Goal: Information Seeking & Learning: Learn about a topic

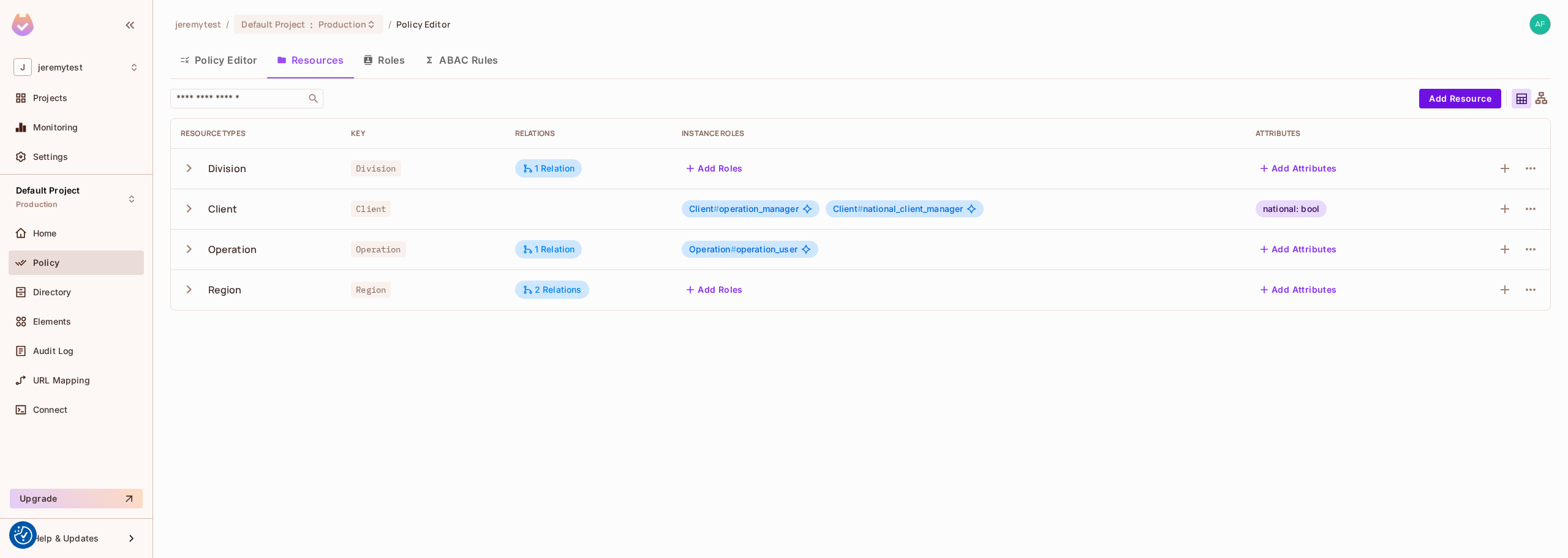
click at [189, 167] on icon "button" at bounding box center [189, 169] width 5 height 8
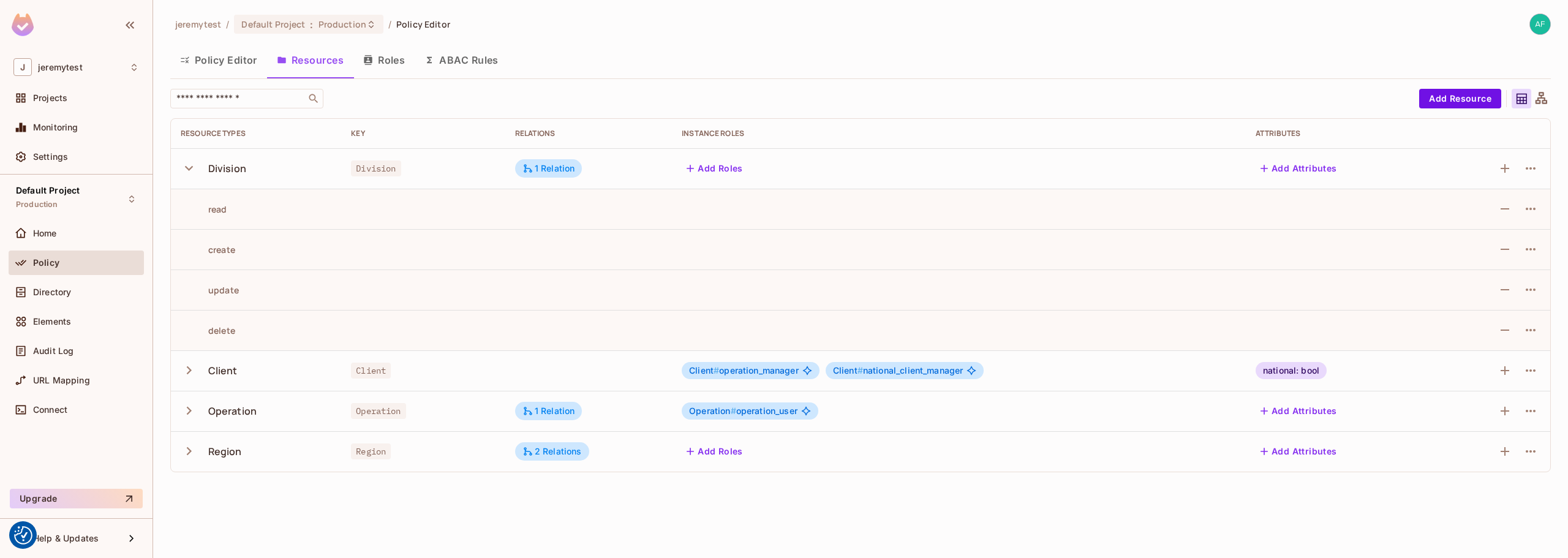
click at [189, 167] on icon "button" at bounding box center [188, 168] width 17 height 17
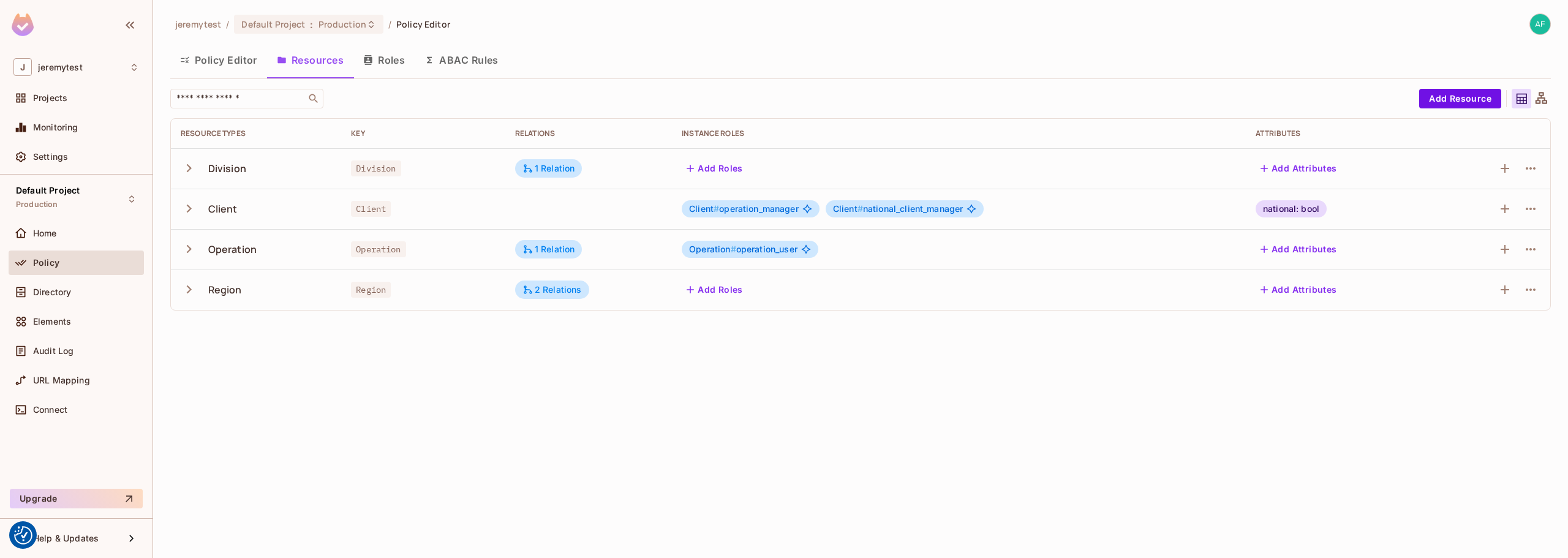
click at [191, 208] on icon "button" at bounding box center [188, 208] width 17 height 17
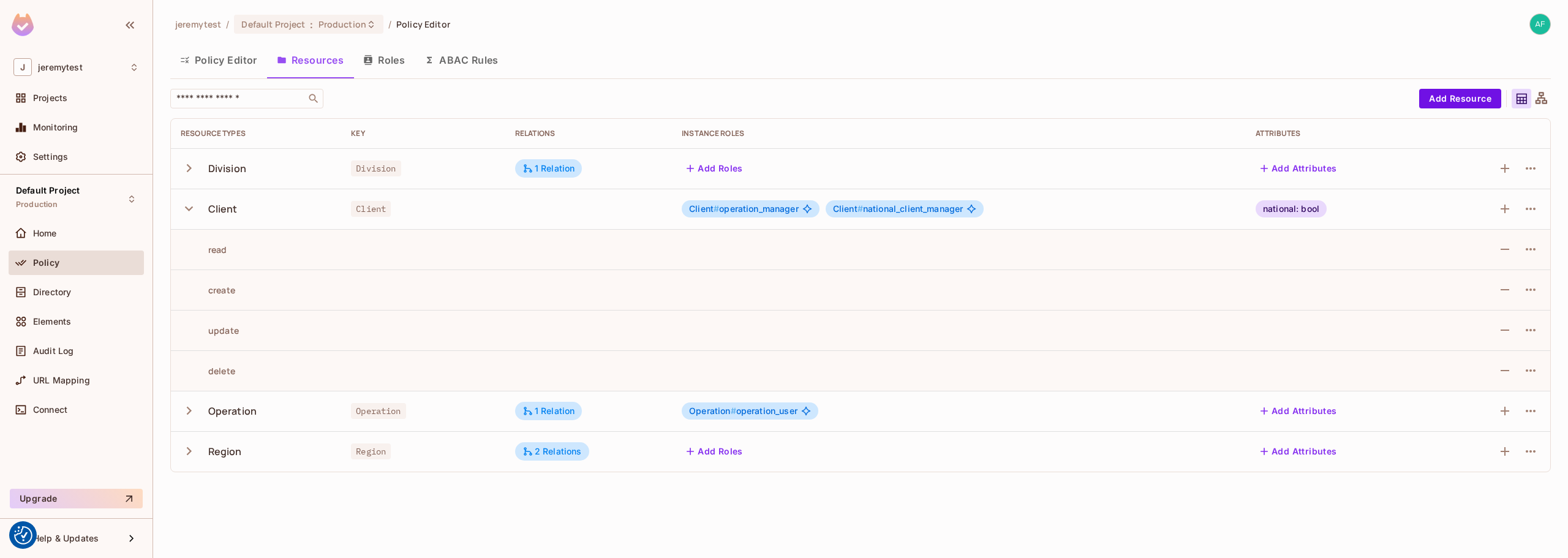
click at [191, 208] on icon "button" at bounding box center [189, 209] width 8 height 5
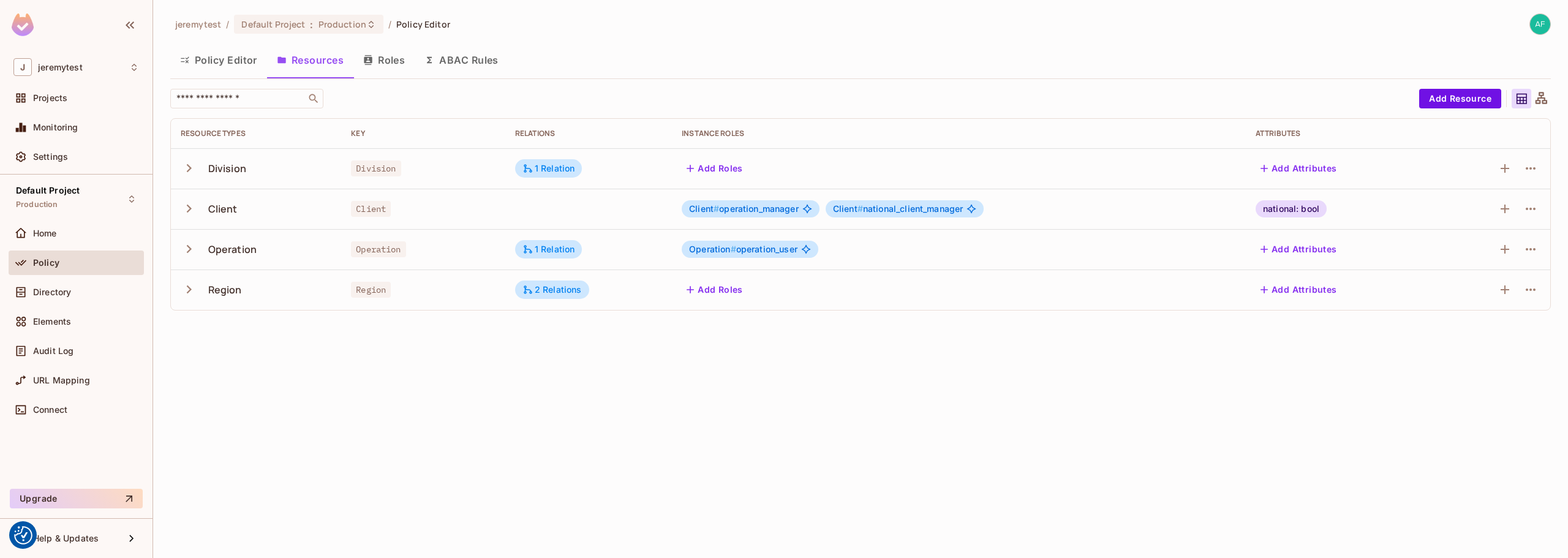
click at [190, 288] on icon "button" at bounding box center [189, 290] width 5 height 8
click at [190, 288] on icon "button" at bounding box center [188, 289] width 17 height 17
click at [189, 244] on icon "button" at bounding box center [188, 249] width 17 height 17
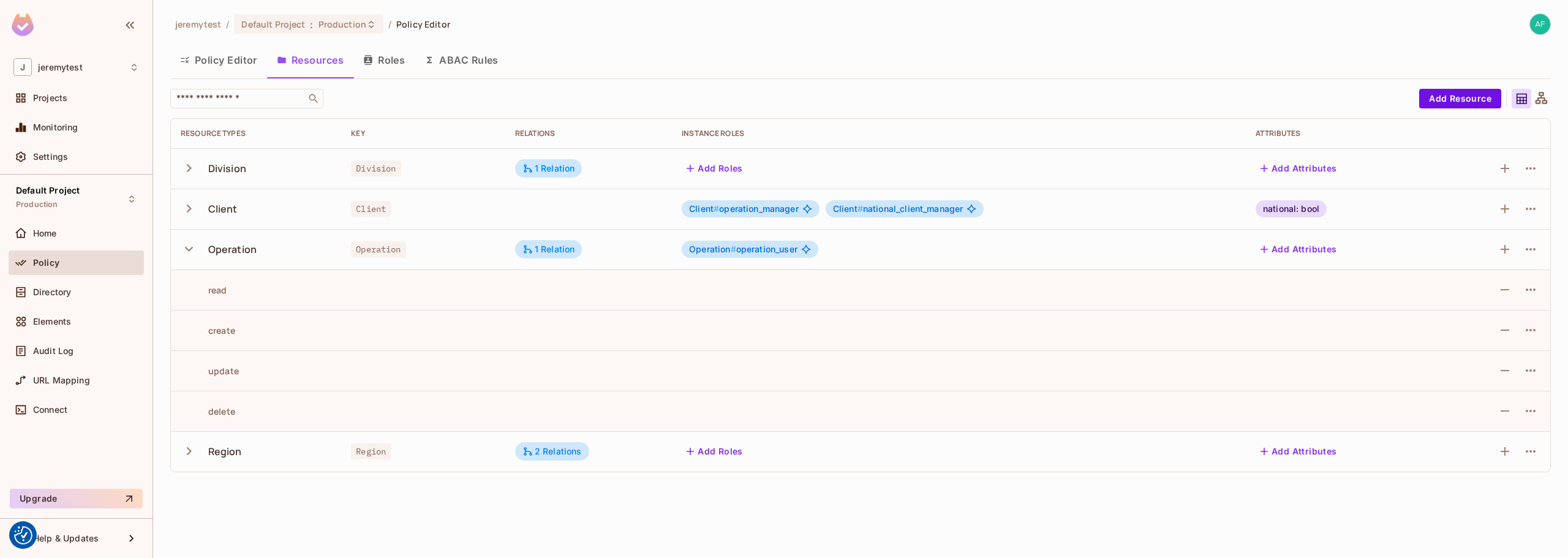
click at [189, 244] on icon "button" at bounding box center [188, 249] width 17 height 17
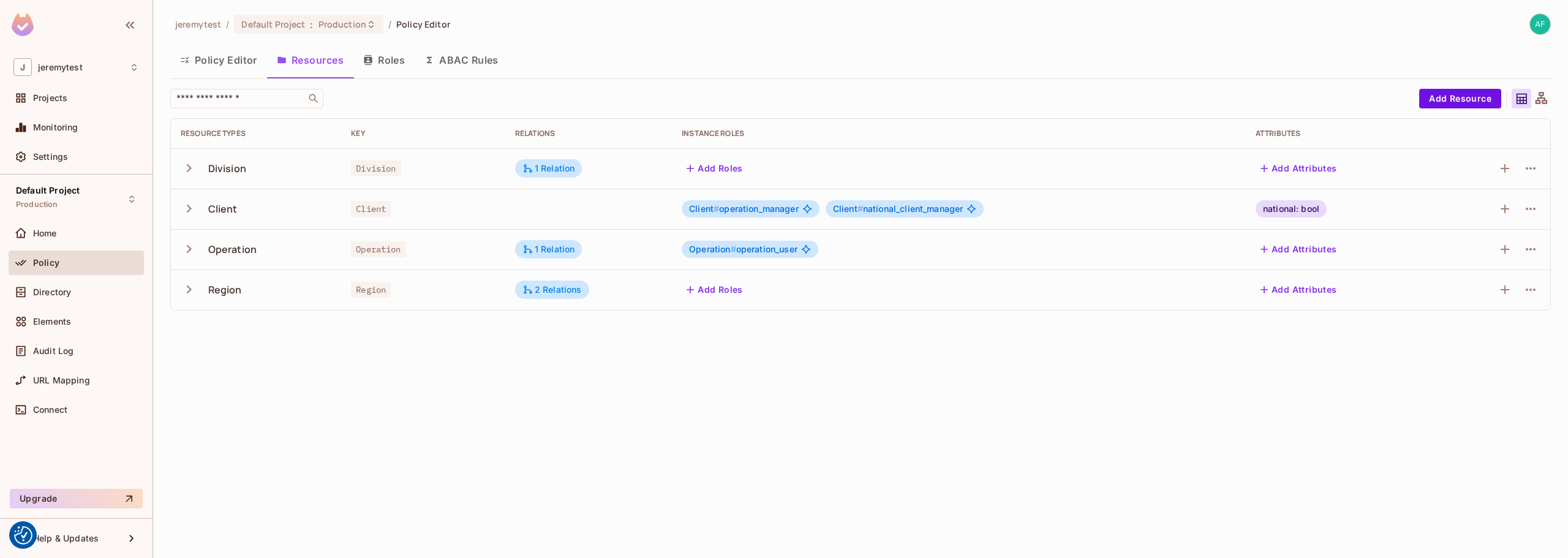
click at [193, 287] on icon "button" at bounding box center [188, 289] width 17 height 17
click at [192, 287] on icon "button" at bounding box center [188, 289] width 17 height 17
click at [77, 292] on div "Directory" at bounding box center [86, 292] width 106 height 9
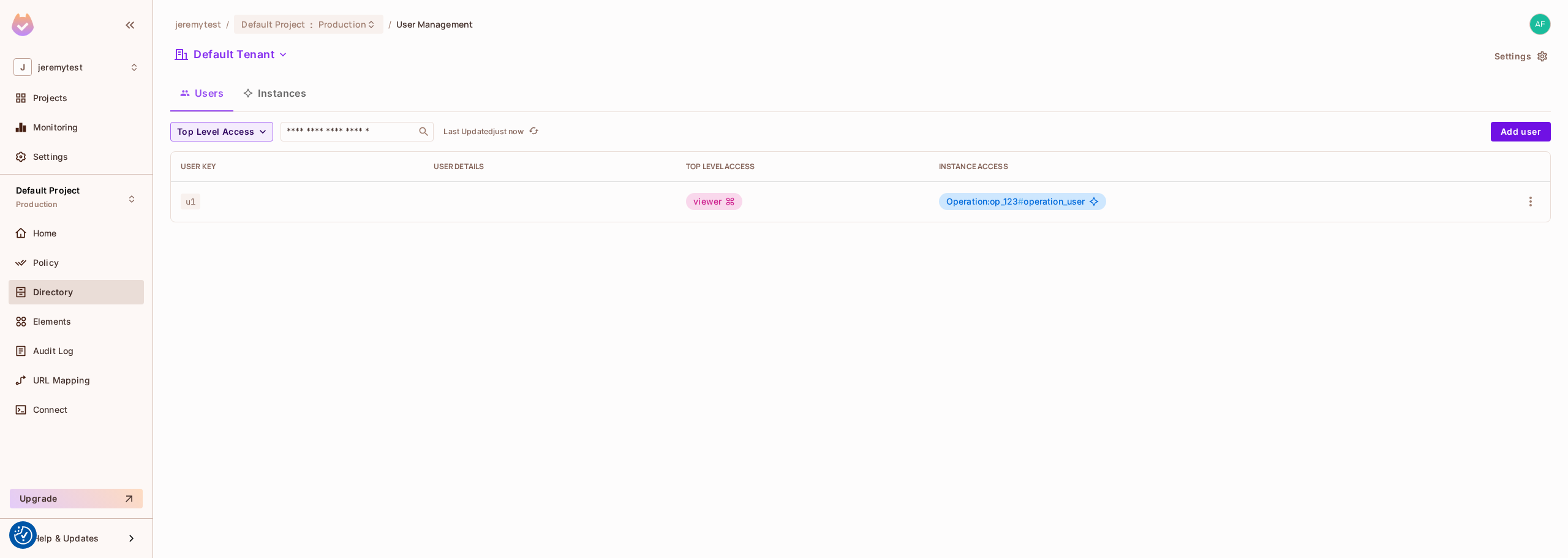
click at [286, 97] on button "Instances" at bounding box center [275, 93] width 83 height 31
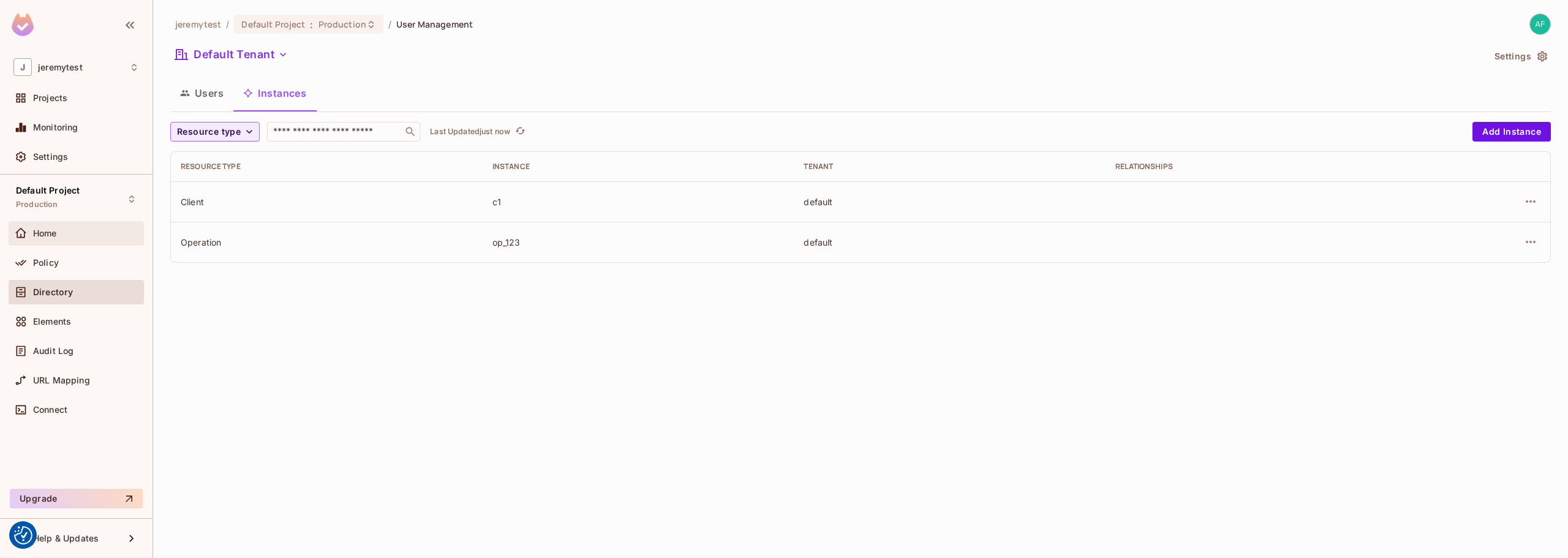
click at [47, 232] on span "Home" at bounding box center [45, 233] width 24 height 9
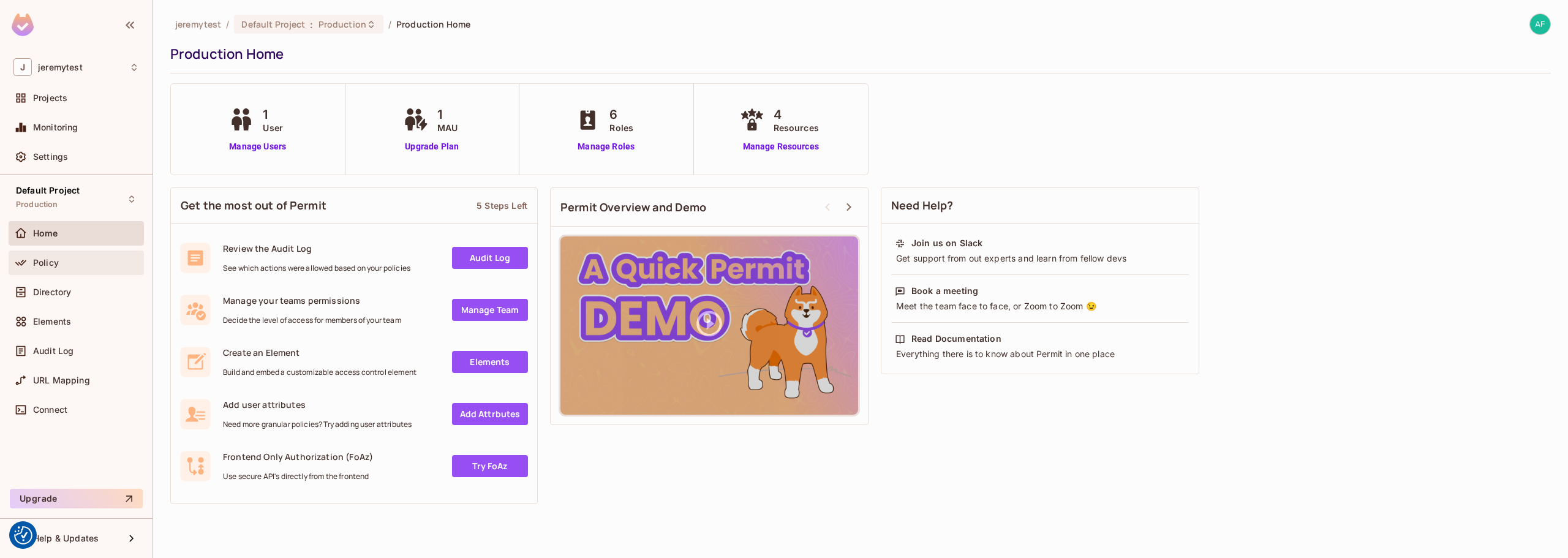
click at [61, 263] on div "Policy" at bounding box center [86, 263] width 106 height 9
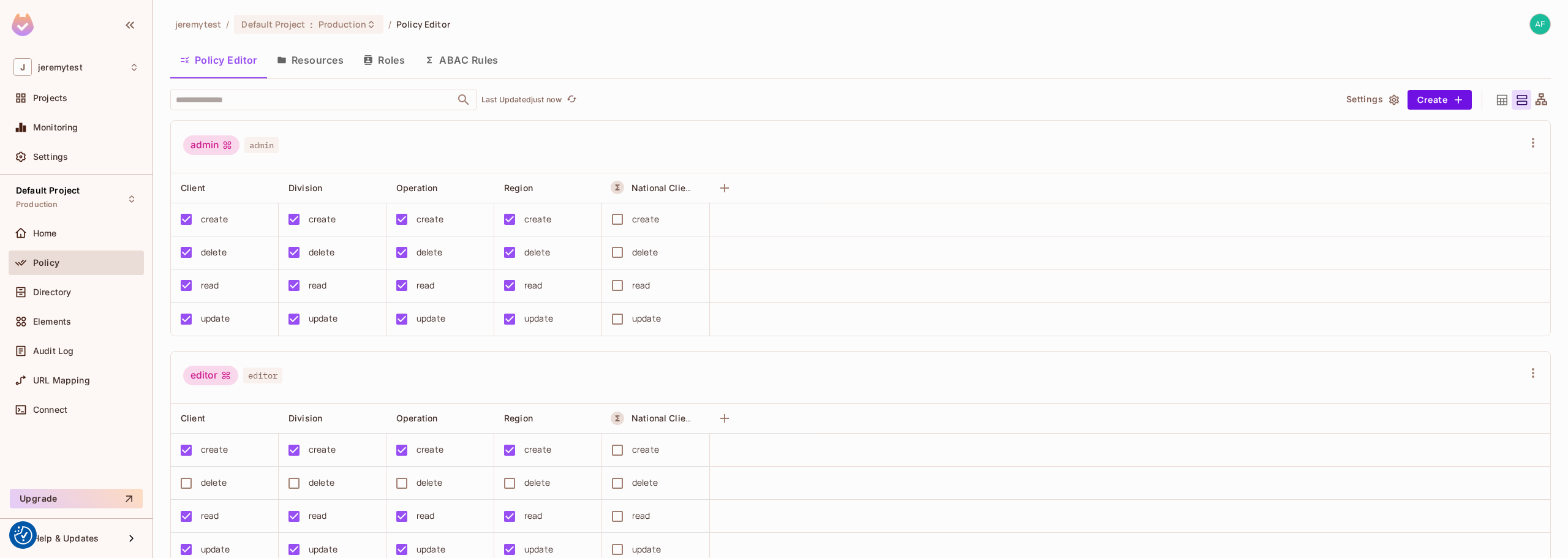
click at [391, 59] on button "Roles" at bounding box center [384, 60] width 61 height 31
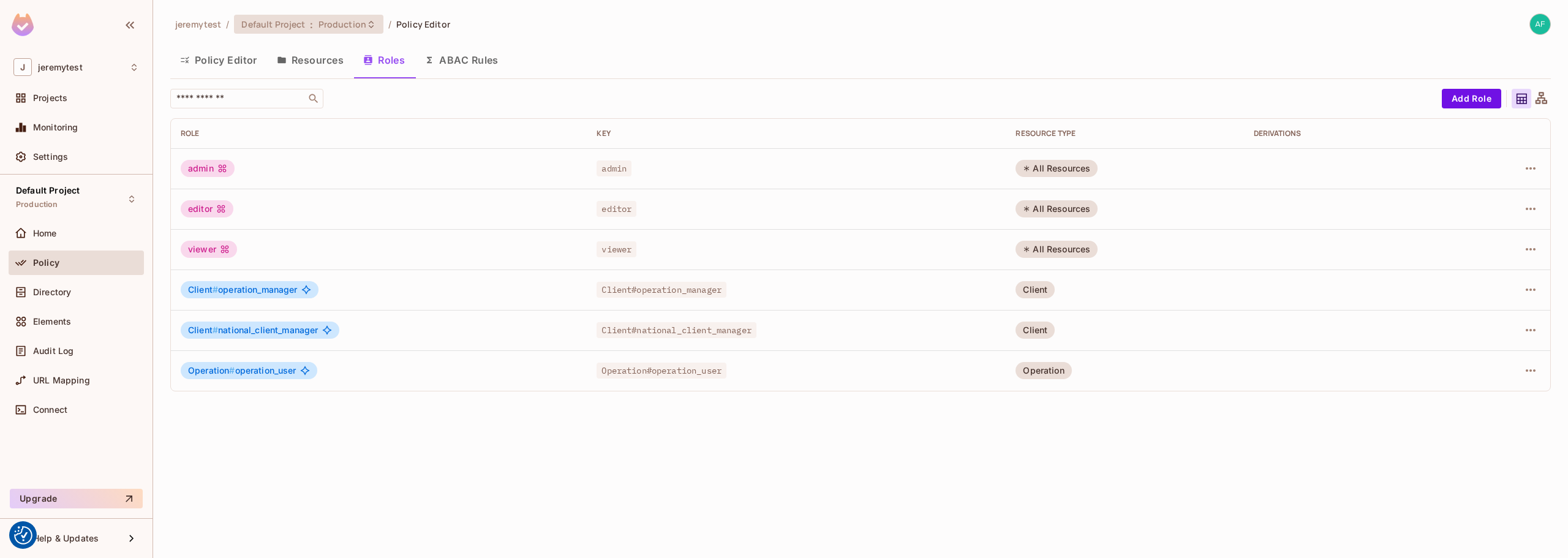
click at [351, 23] on span "Production" at bounding box center [343, 24] width 47 height 12
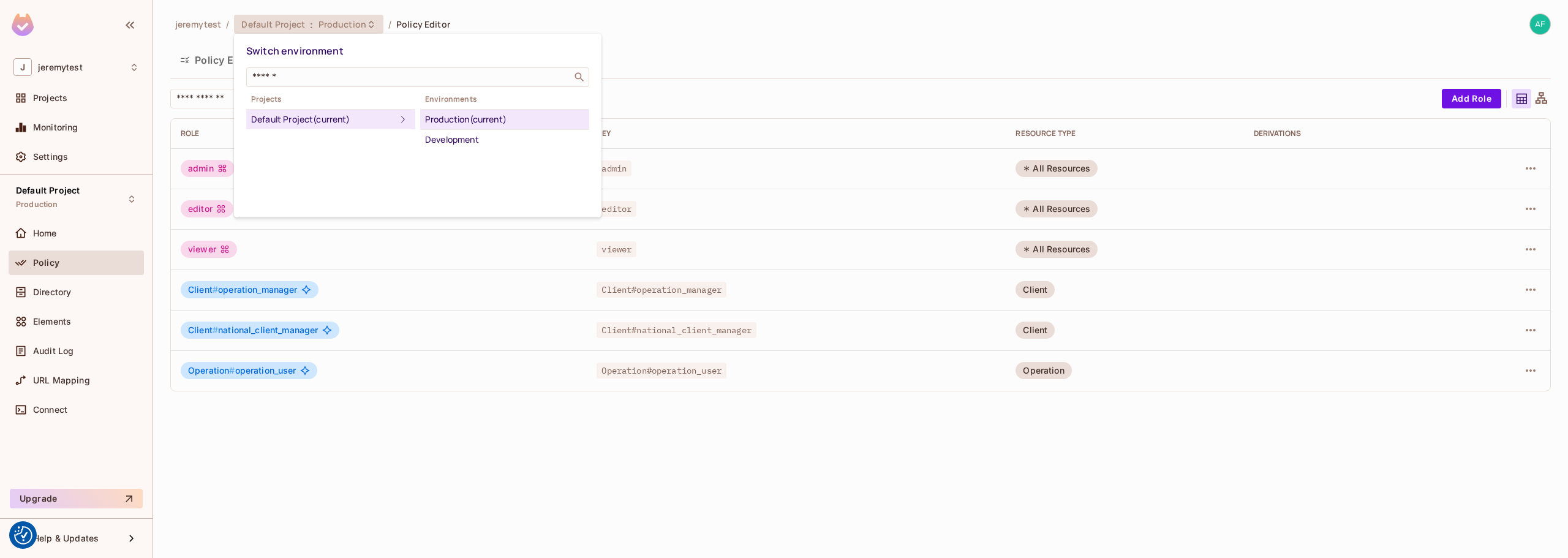
drag, startPoint x: 694, startPoint y: 48, endPoint x: 641, endPoint y: 50, distance: 53.0
click at [693, 48] on div at bounding box center [784, 279] width 1568 height 558
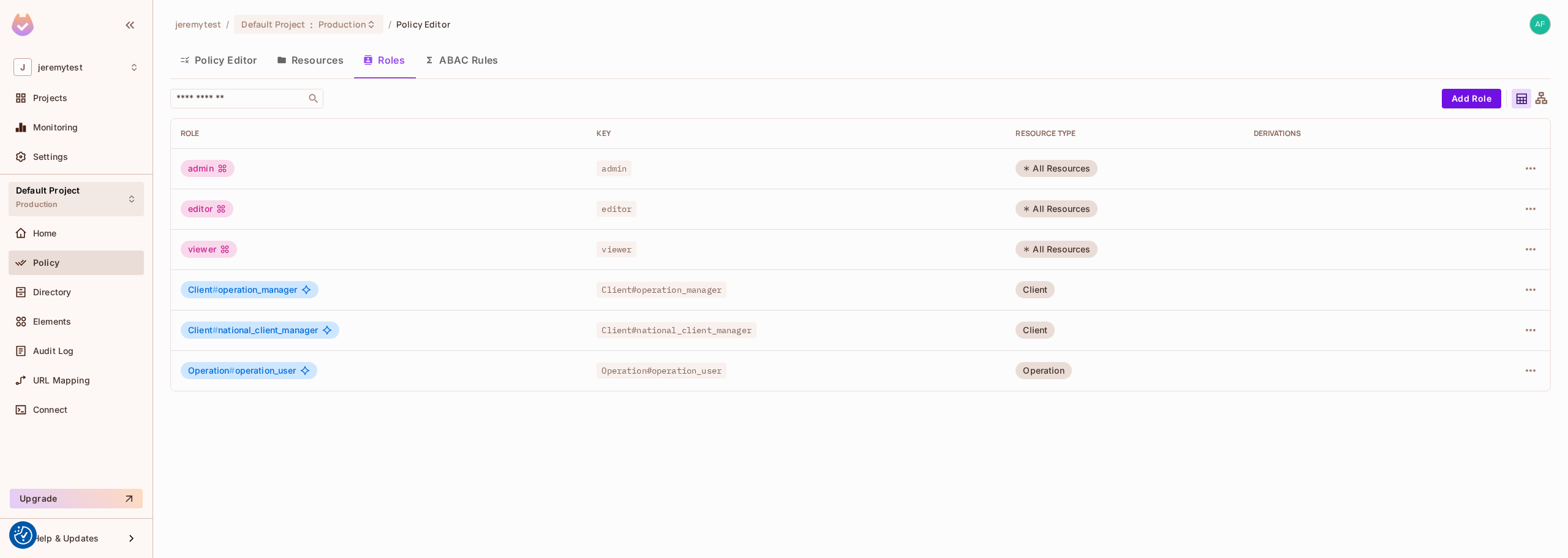
click at [134, 194] on icon at bounding box center [131, 199] width 9 height 9
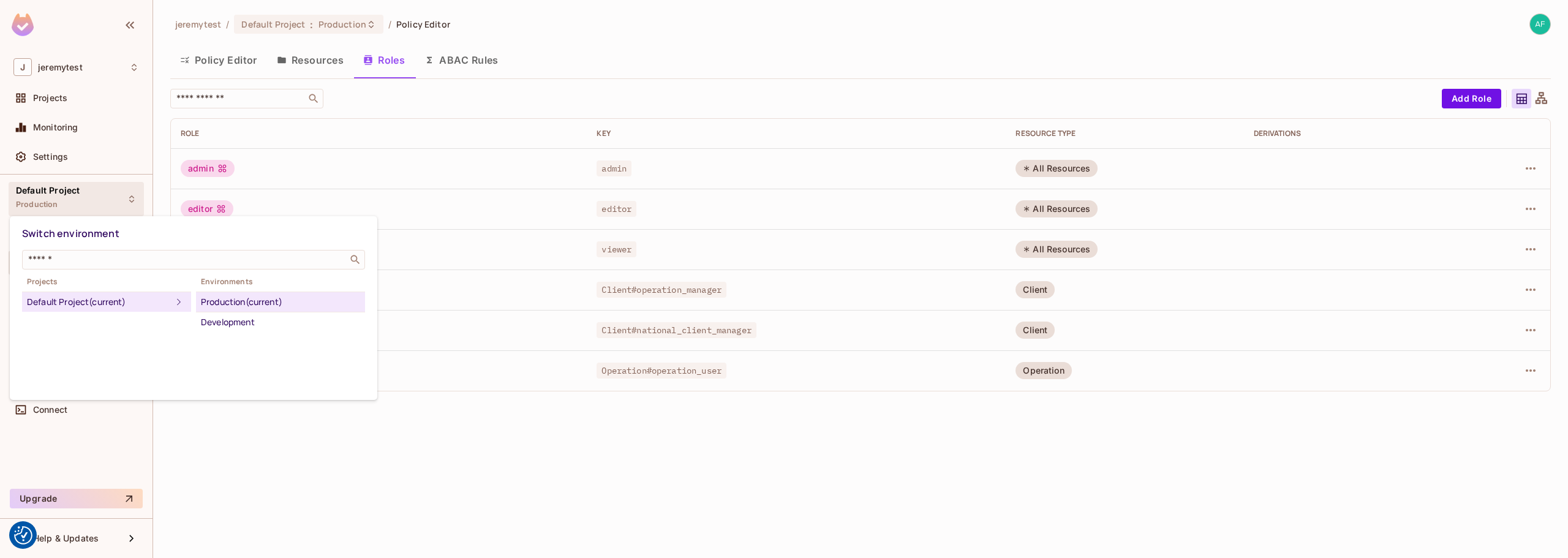
click at [134, 195] on div at bounding box center [784, 279] width 1568 height 558
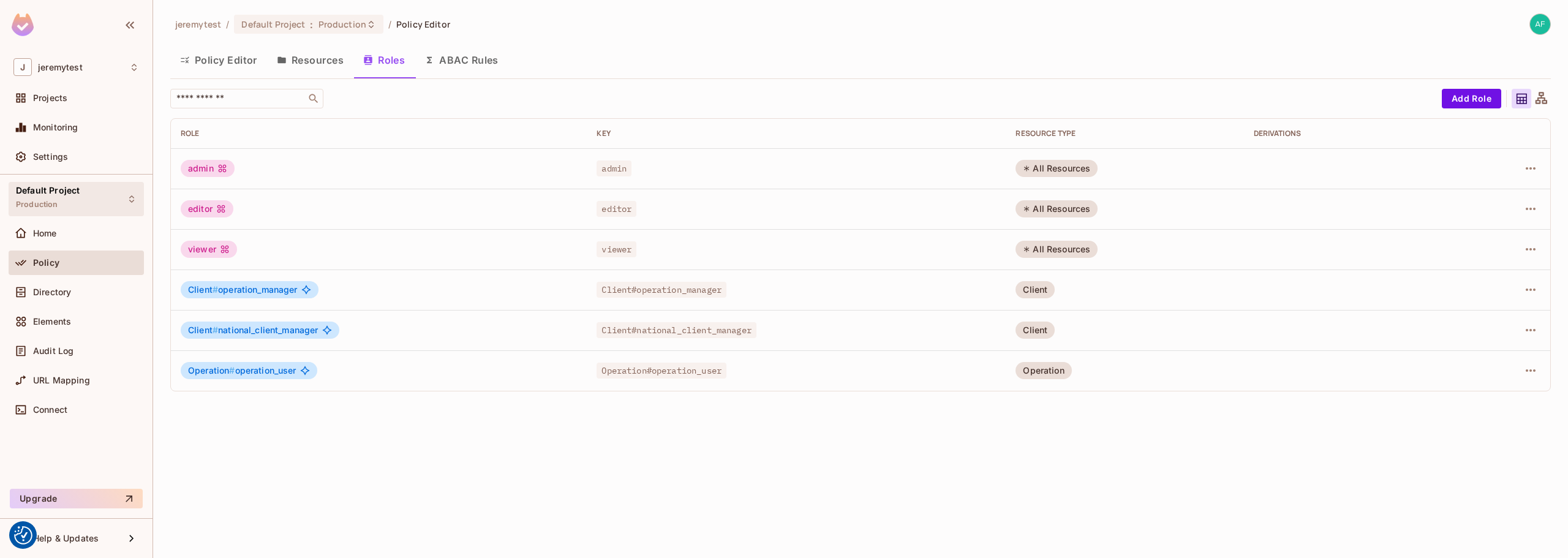
click at [100, 196] on div "Default Project Production" at bounding box center [76, 199] width 135 height 34
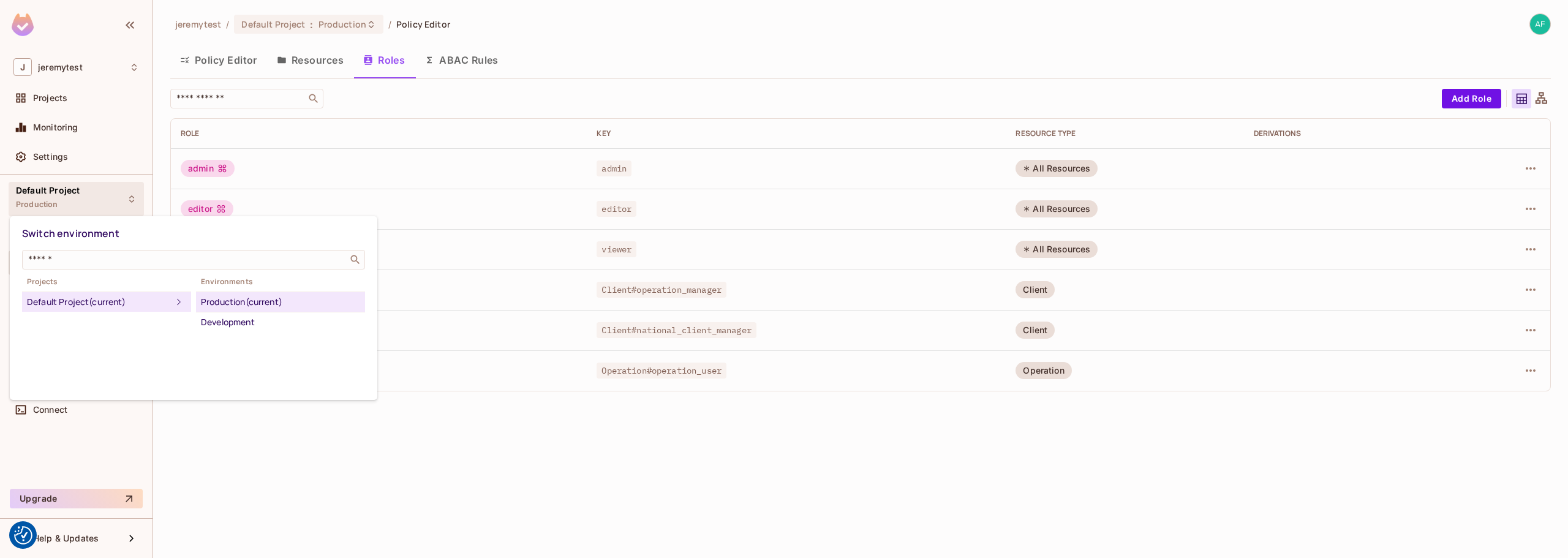
click at [570, 59] on div at bounding box center [784, 279] width 1568 height 558
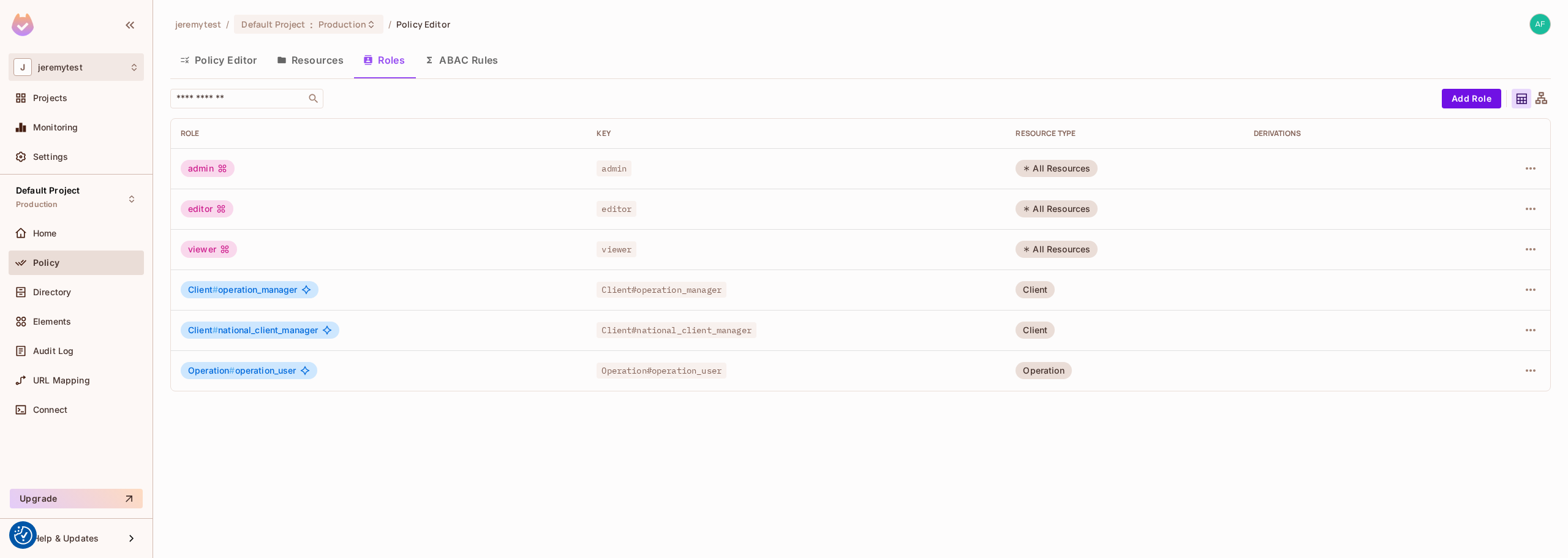
click at [114, 70] on div "J jeremytest" at bounding box center [76, 67] width 126 height 17
click at [175, 64] on div at bounding box center [784, 279] width 1568 height 558
drag, startPoint x: 203, startPoint y: 169, endPoint x: 1079, endPoint y: 154, distance: 876.1
click at [205, 169] on div "admin" at bounding box center [207, 169] width 54 height 17
click at [1283, 160] on td at bounding box center [1352, 168] width 215 height 40
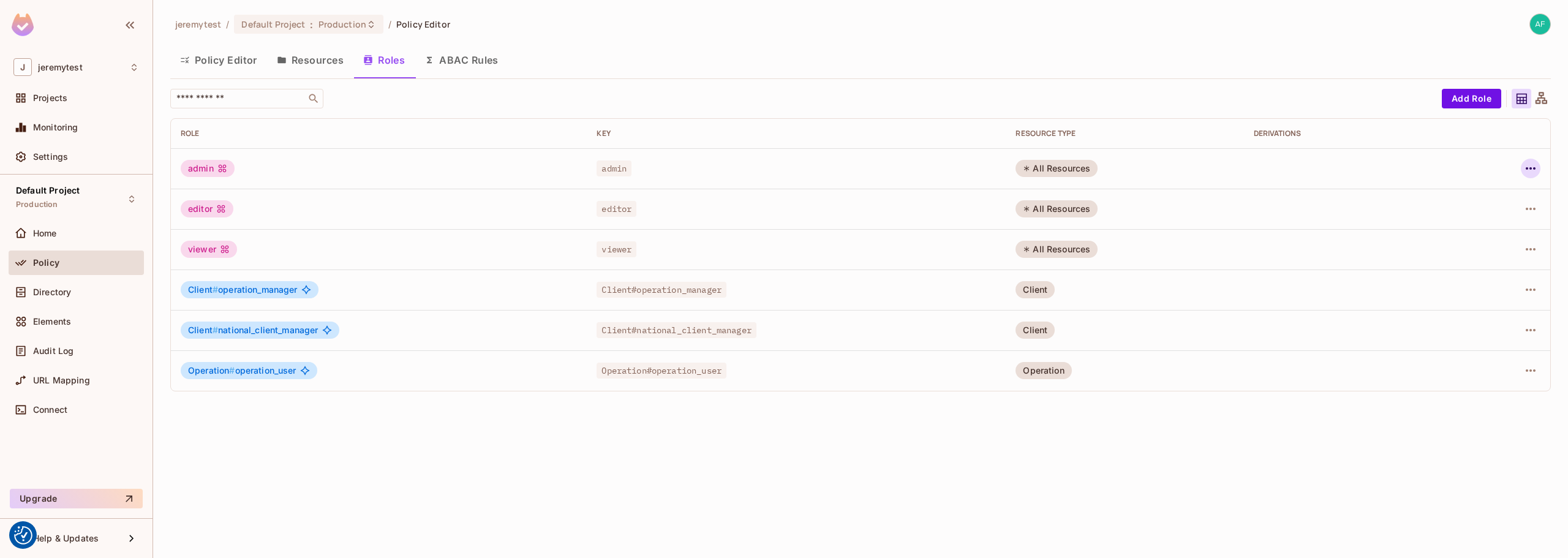
click at [1536, 173] on icon "button" at bounding box center [1531, 169] width 15 height 15
click at [1488, 196] on div "Edit Role" at bounding box center [1476, 196] width 36 height 12
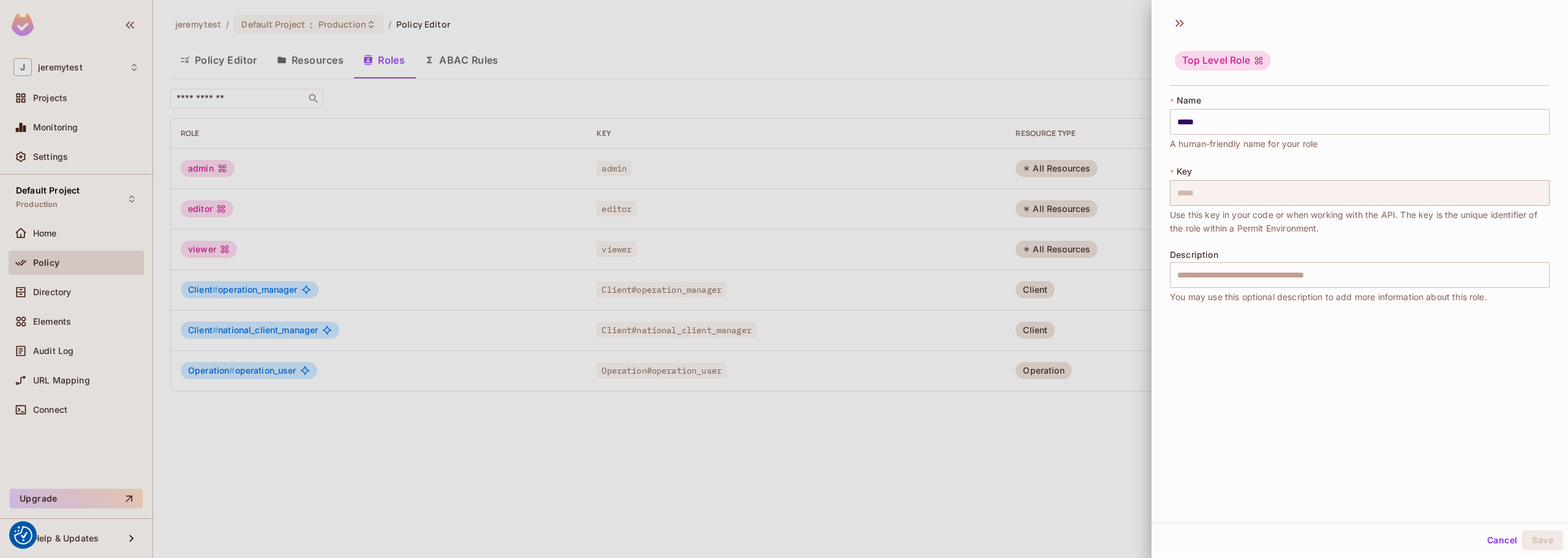
click at [1096, 36] on div at bounding box center [784, 279] width 1568 height 558
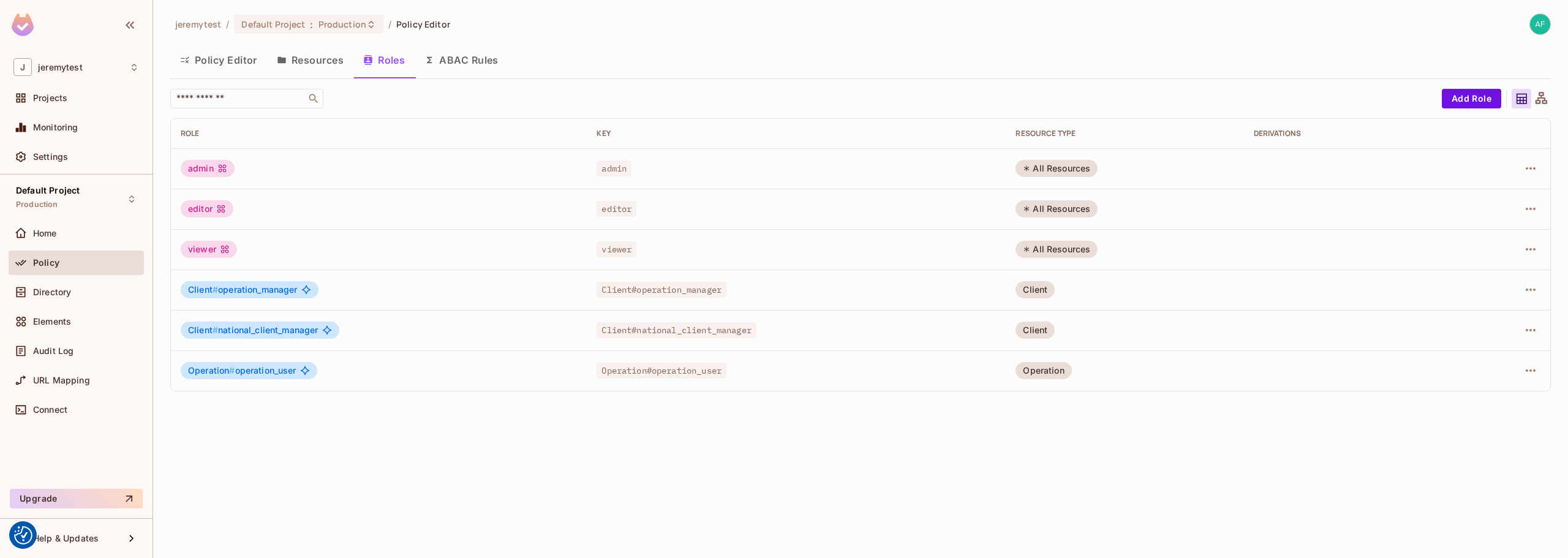
click at [1541, 298] on td at bounding box center [1505, 290] width 92 height 40
click at [1539, 295] on button "button" at bounding box center [1531, 290] width 20 height 20
click at [1492, 318] on div "Edit Role" at bounding box center [1476, 317] width 36 height 12
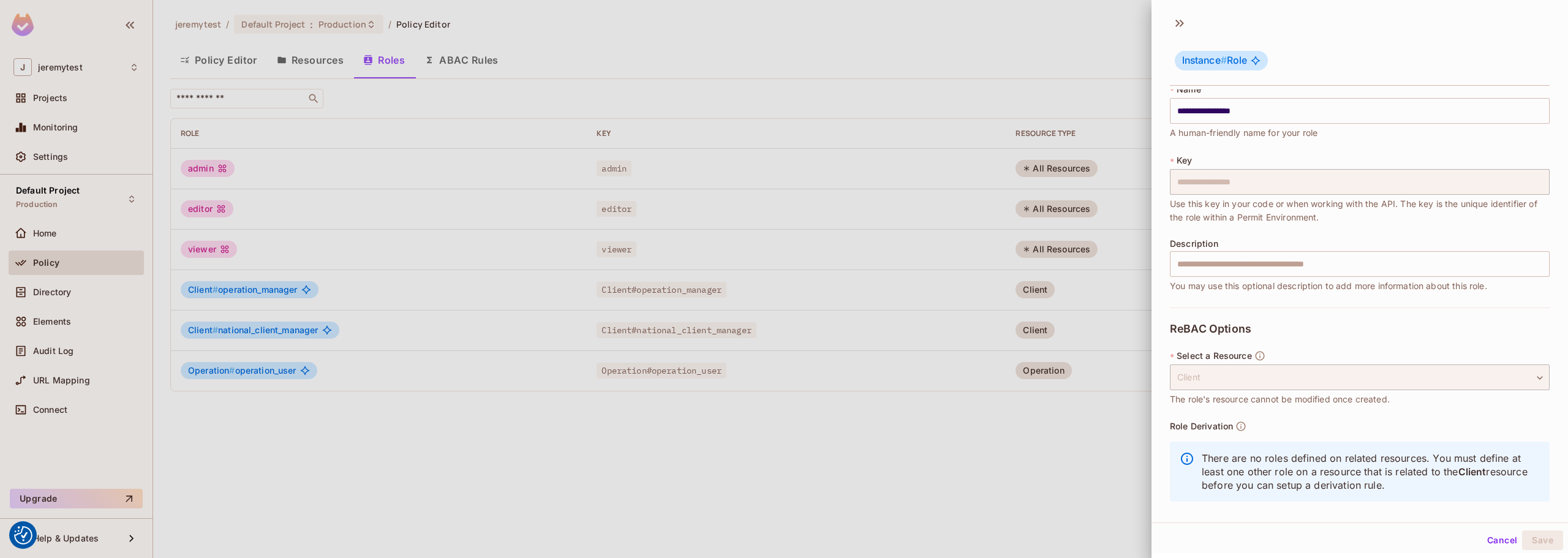
scroll to position [22, 0]
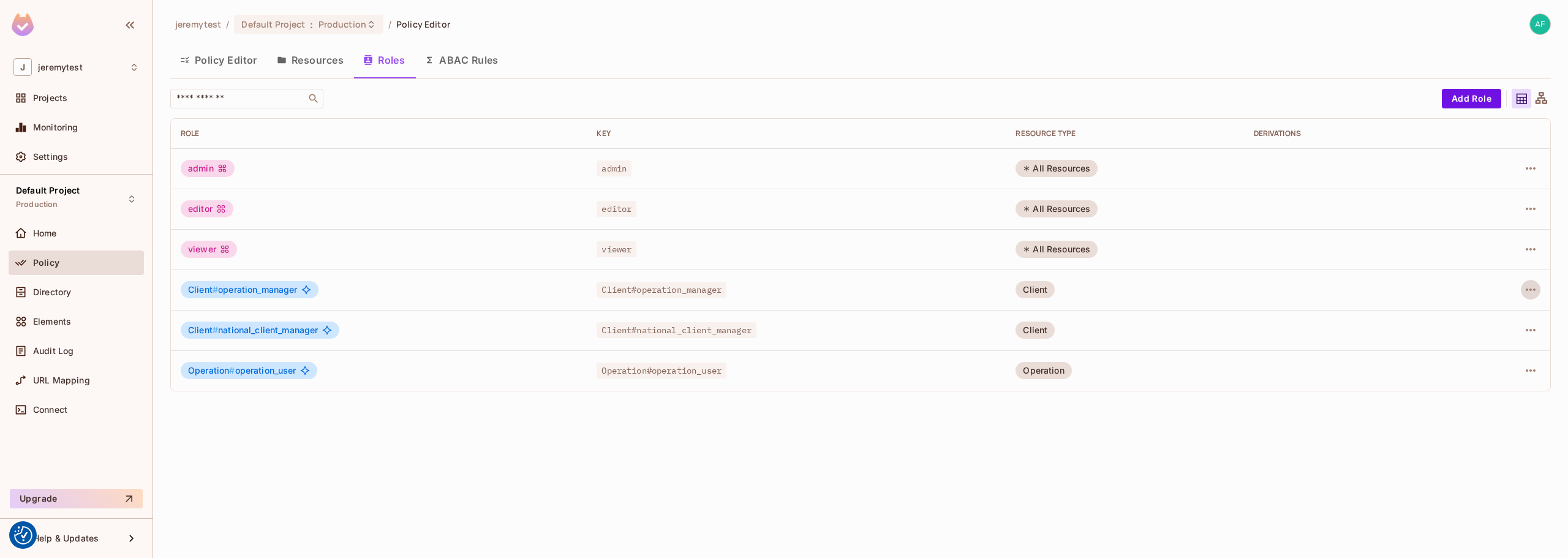
click at [299, 54] on button "Resources" at bounding box center [310, 60] width 86 height 31
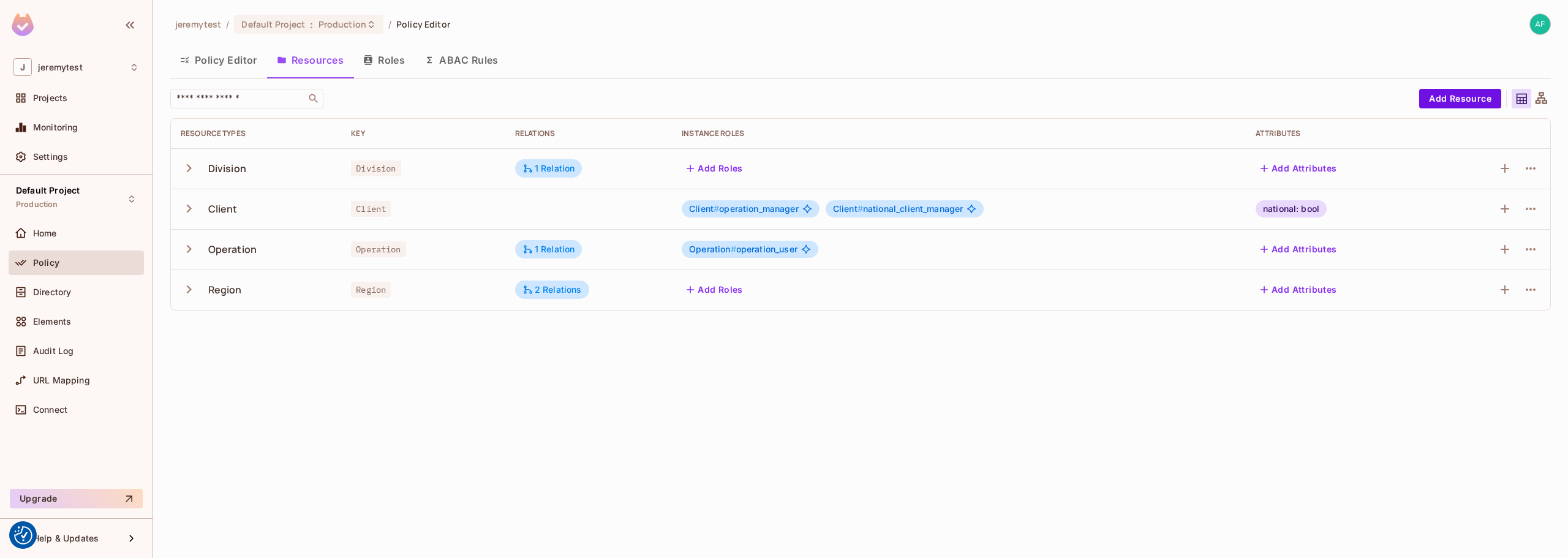
click at [185, 167] on icon "button" at bounding box center [188, 168] width 17 height 17
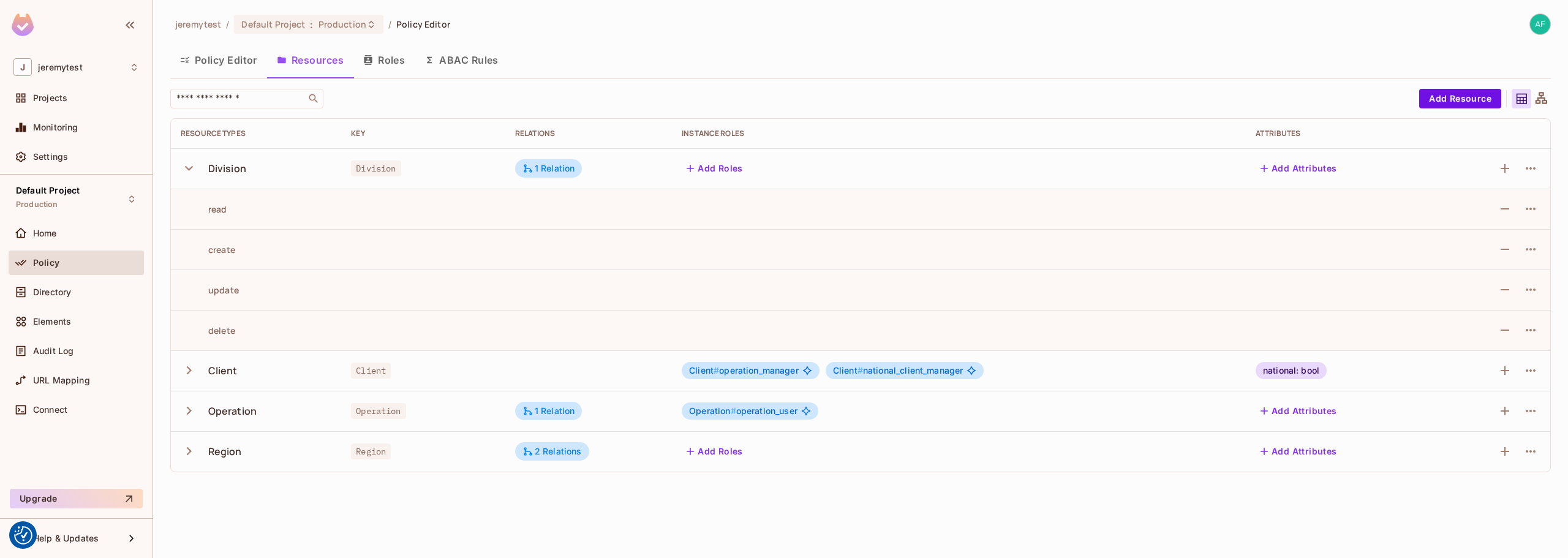
drag, startPoint x: 213, startPoint y: 210, endPoint x: 196, endPoint y: 169, distance: 44.4
click at [213, 209] on div "read" at bounding box center [203, 209] width 47 height 12
click at [186, 165] on icon "button" at bounding box center [188, 168] width 17 height 17
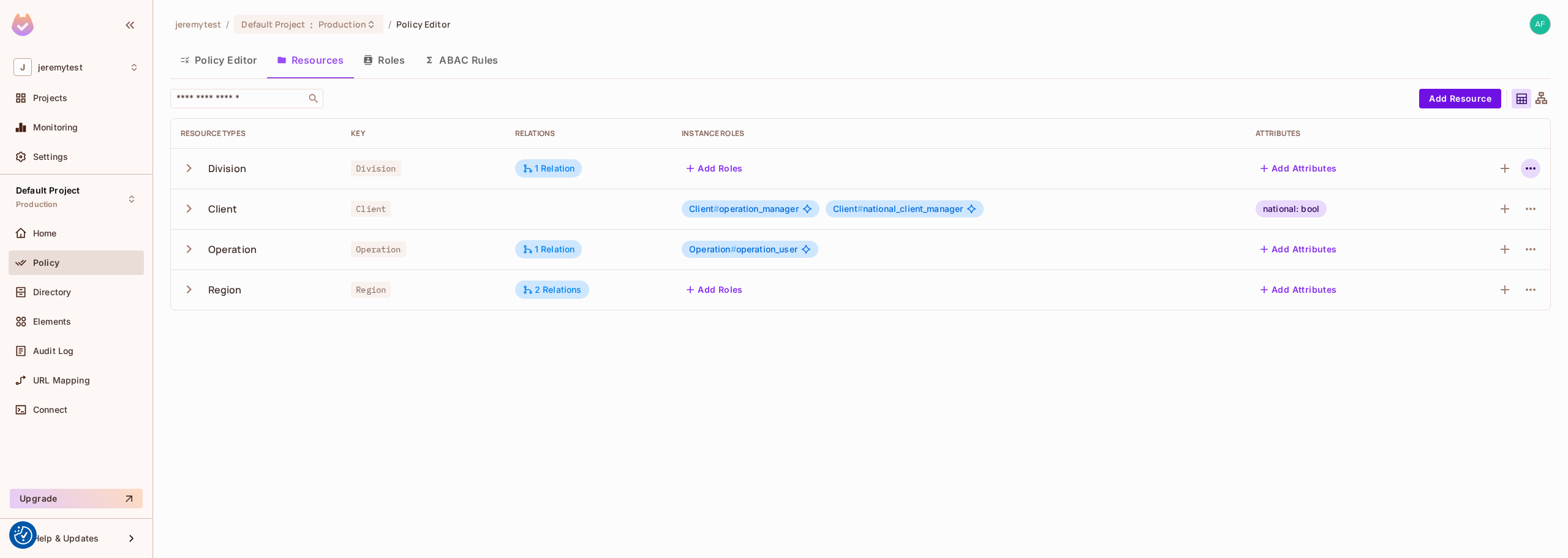
click at [1541, 173] on td at bounding box center [1493, 168] width 116 height 40
click at [1538, 172] on icon "button" at bounding box center [1531, 169] width 15 height 15
click at [1495, 212] on div "Edit Resource" at bounding box center [1477, 216] width 58 height 12
click at [1530, 165] on icon "button" at bounding box center [1531, 169] width 15 height 15
click at [1471, 212] on div "Edit Resource" at bounding box center [1477, 216] width 58 height 12
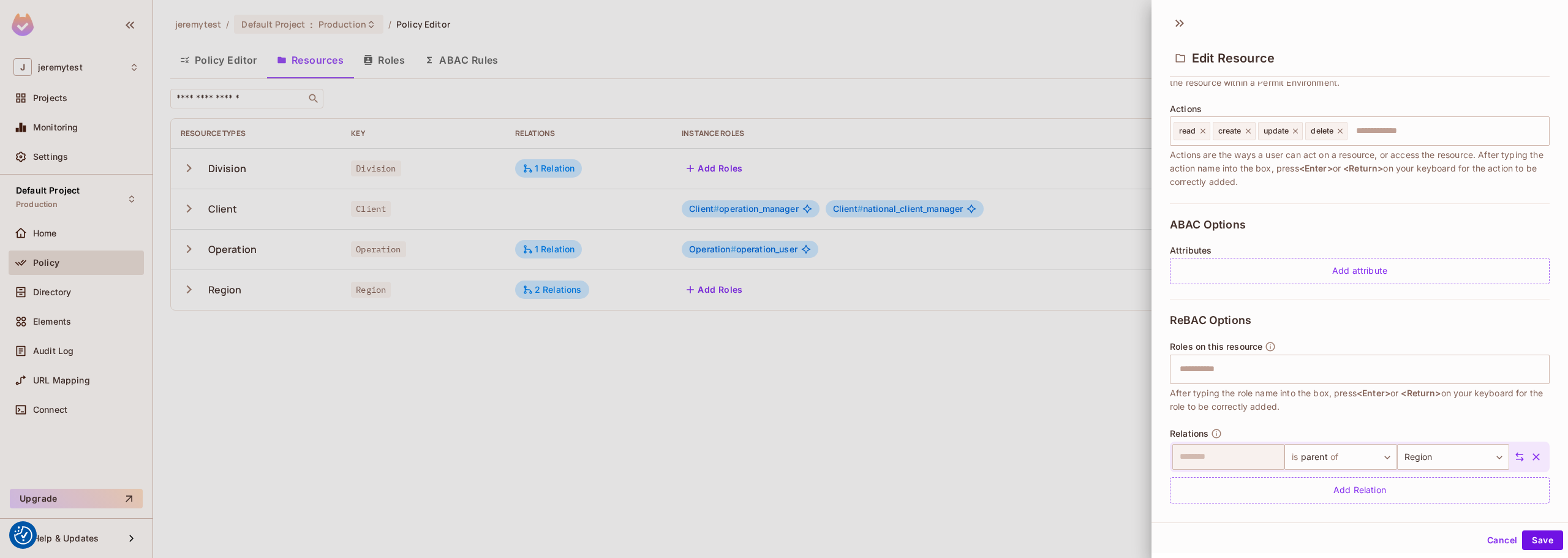
scroll to position [151, 0]
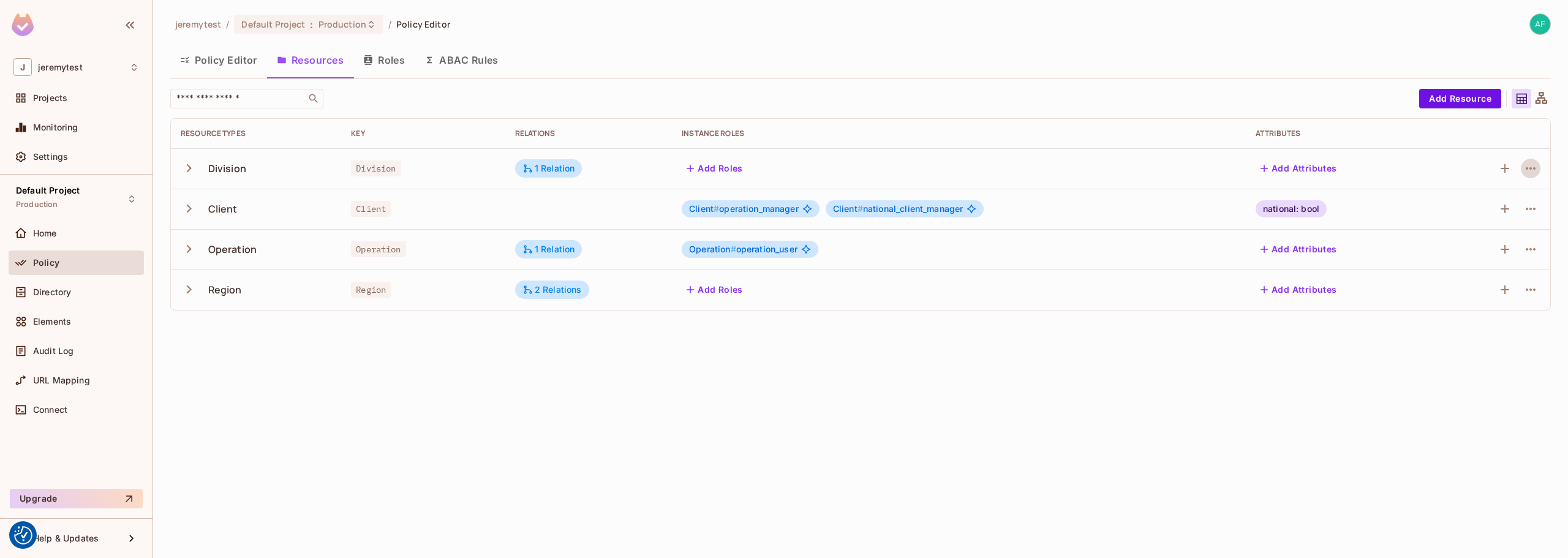
click at [186, 251] on icon "button" at bounding box center [188, 249] width 17 height 17
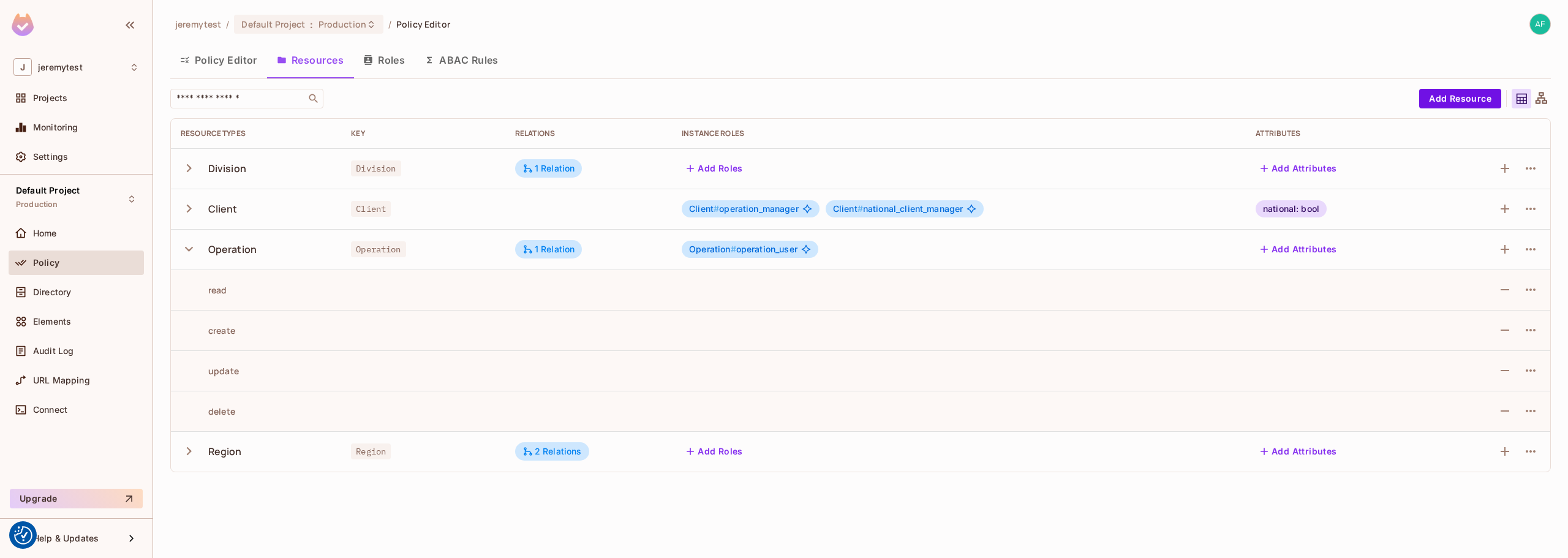
click at [186, 251] on icon "button" at bounding box center [188, 249] width 17 height 17
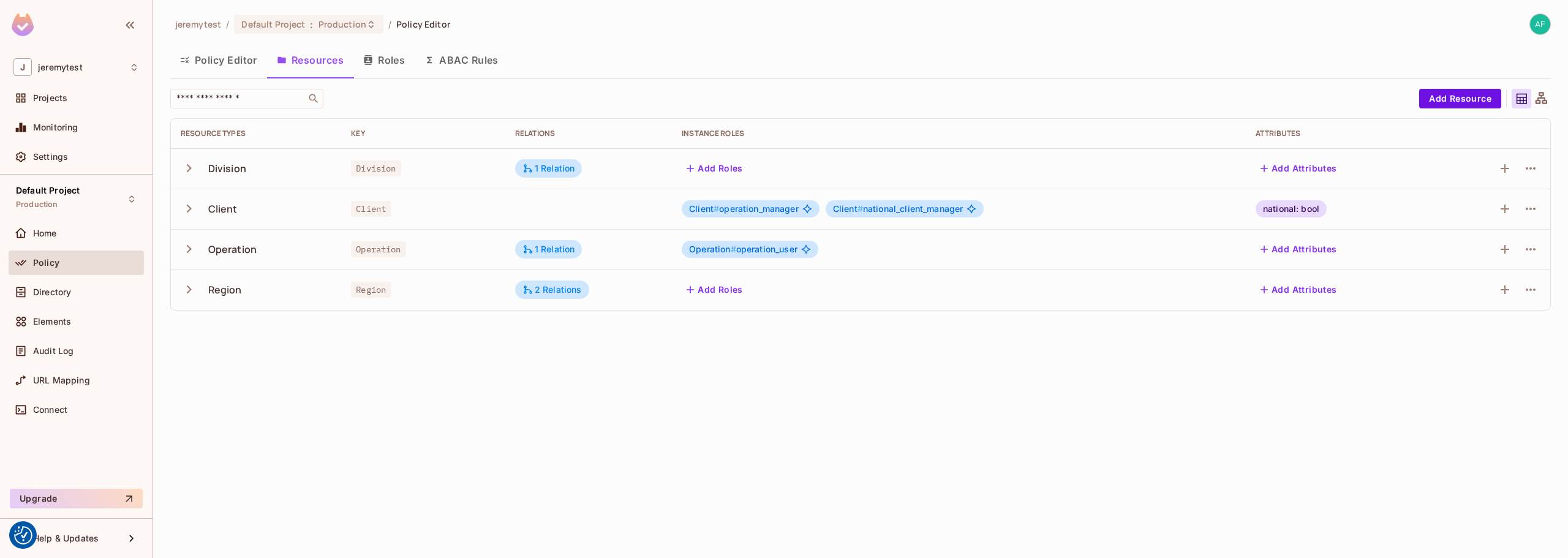
click at [191, 290] on icon "button" at bounding box center [189, 290] width 5 height 8
click at [191, 290] on icon "button" at bounding box center [189, 290] width 8 height 5
click at [548, 294] on div "2 Relations" at bounding box center [552, 290] width 59 height 11
click at [825, 364] on div at bounding box center [784, 279] width 1568 height 558
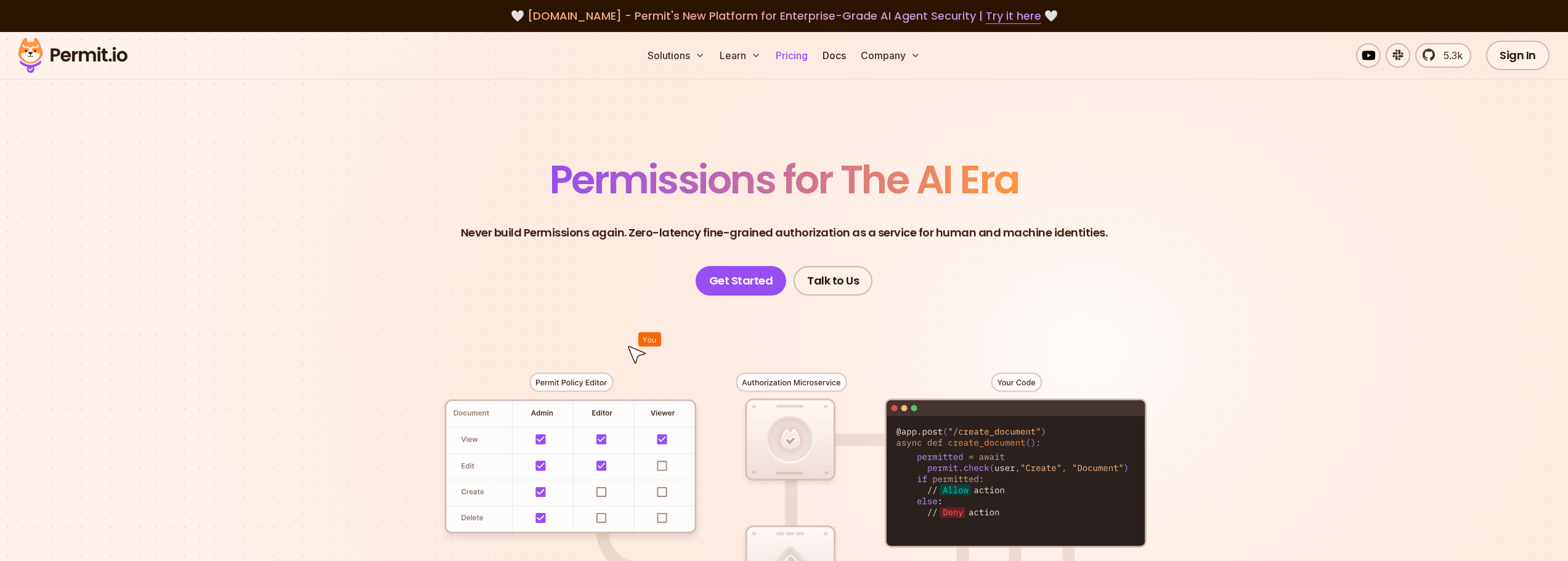
click at [796, 58] on link "Pricing" at bounding box center [792, 55] width 42 height 25
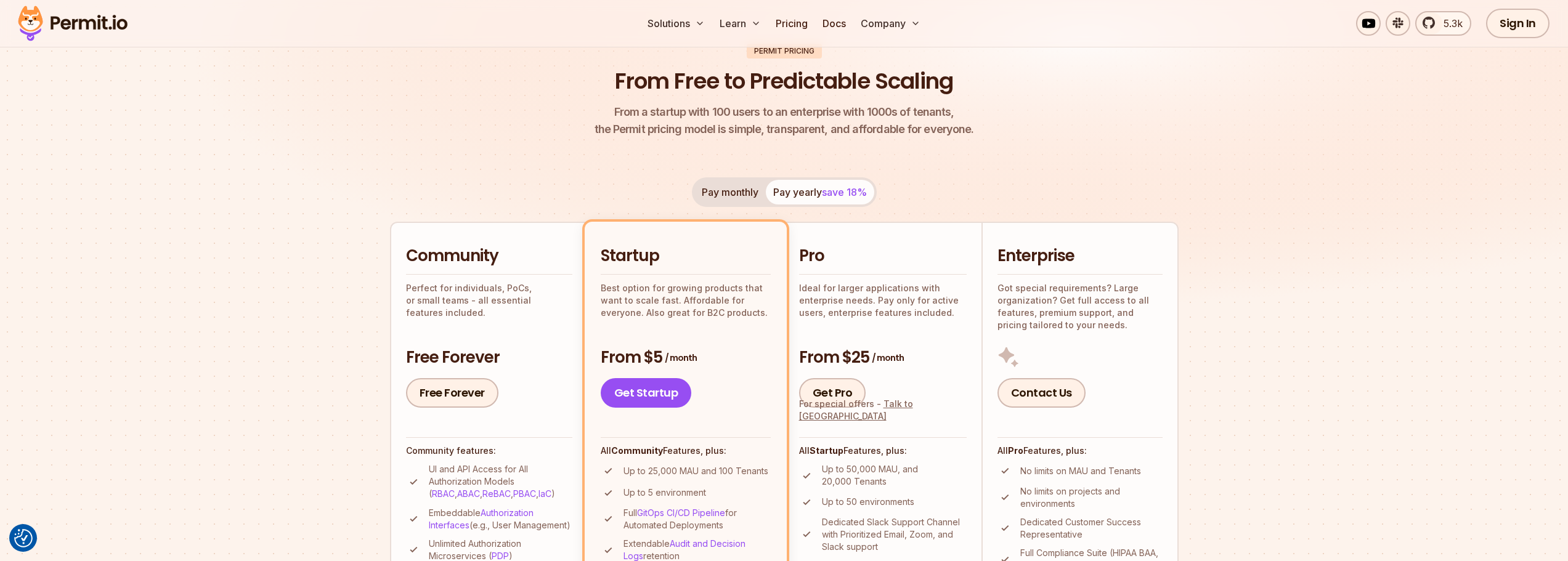
scroll to position [185, 0]
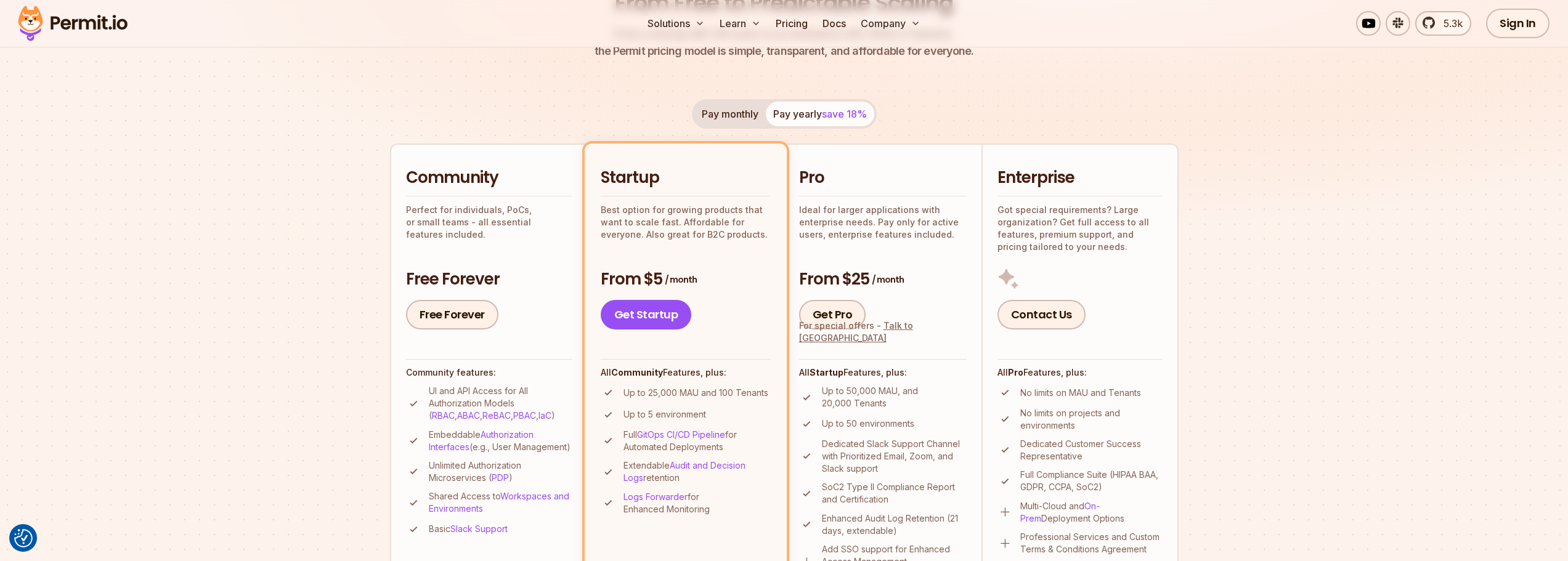
click at [1033, 241] on p "Got special requirements? Large organization? Get full access to all features, …" at bounding box center [1080, 228] width 165 height 49
click at [854, 271] on h3 "From $25 / month" at bounding box center [882, 280] width 168 height 22
click at [835, 307] on link "Get Pro" at bounding box center [832, 314] width 67 height 29
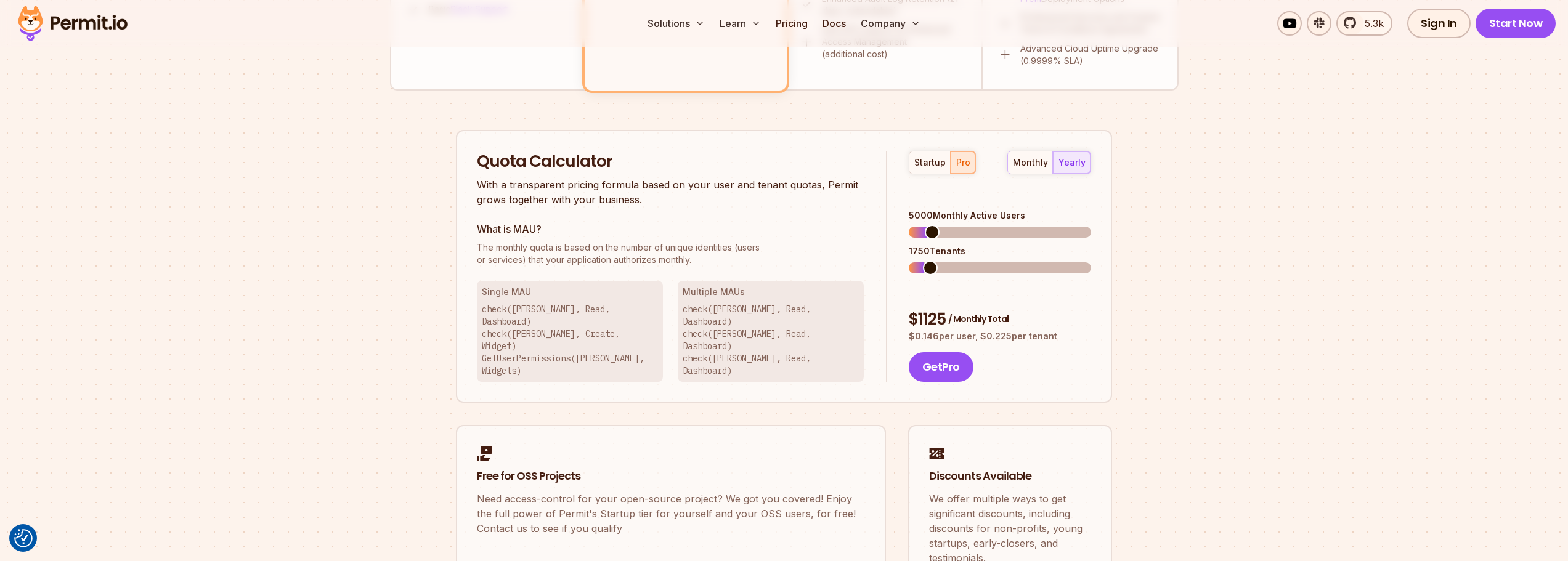
scroll to position [602, 0]
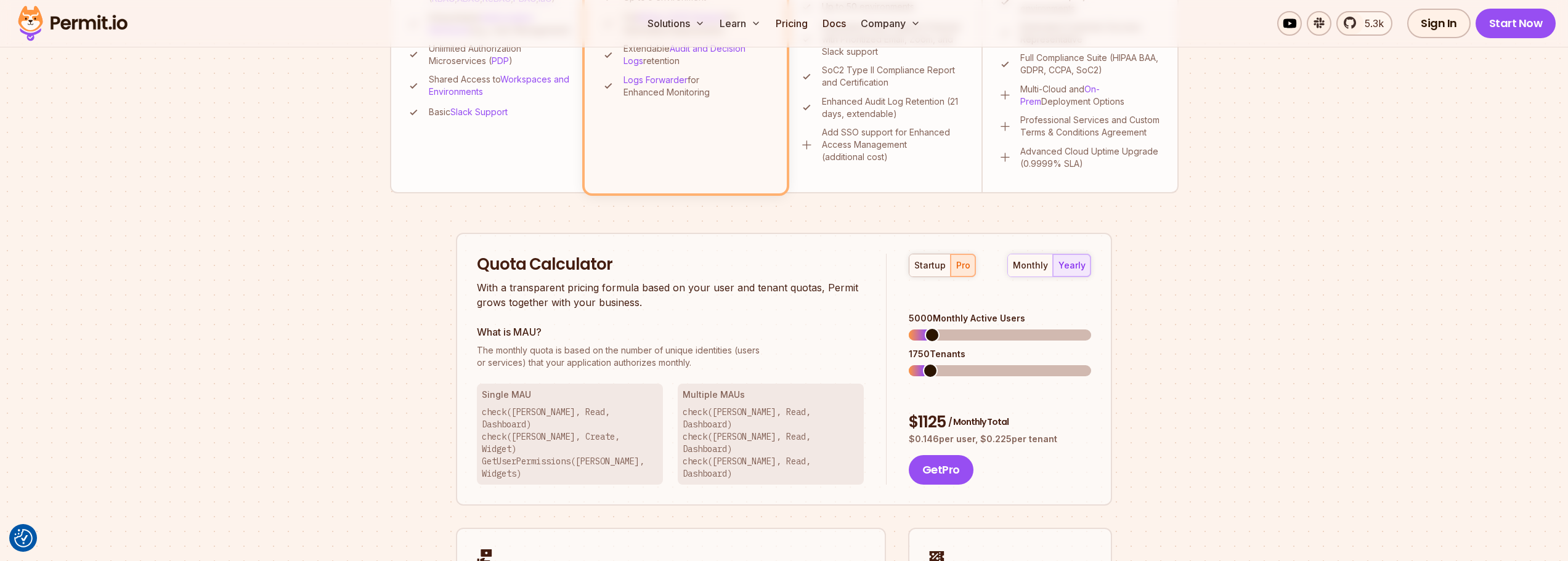
click at [955, 267] on div "startup pro" at bounding box center [942, 265] width 67 height 23
click at [1077, 269] on div "monthly yearly" at bounding box center [1049, 265] width 84 height 23
click at [1091, 328] on span at bounding box center [1084, 335] width 15 height 15
drag, startPoint x: 919, startPoint y: 298, endPoint x: 909, endPoint y: 299, distance: 10.0
click at [909, 313] on div "50000 Monthly Active Users" at bounding box center [999, 318] width 182 height 12
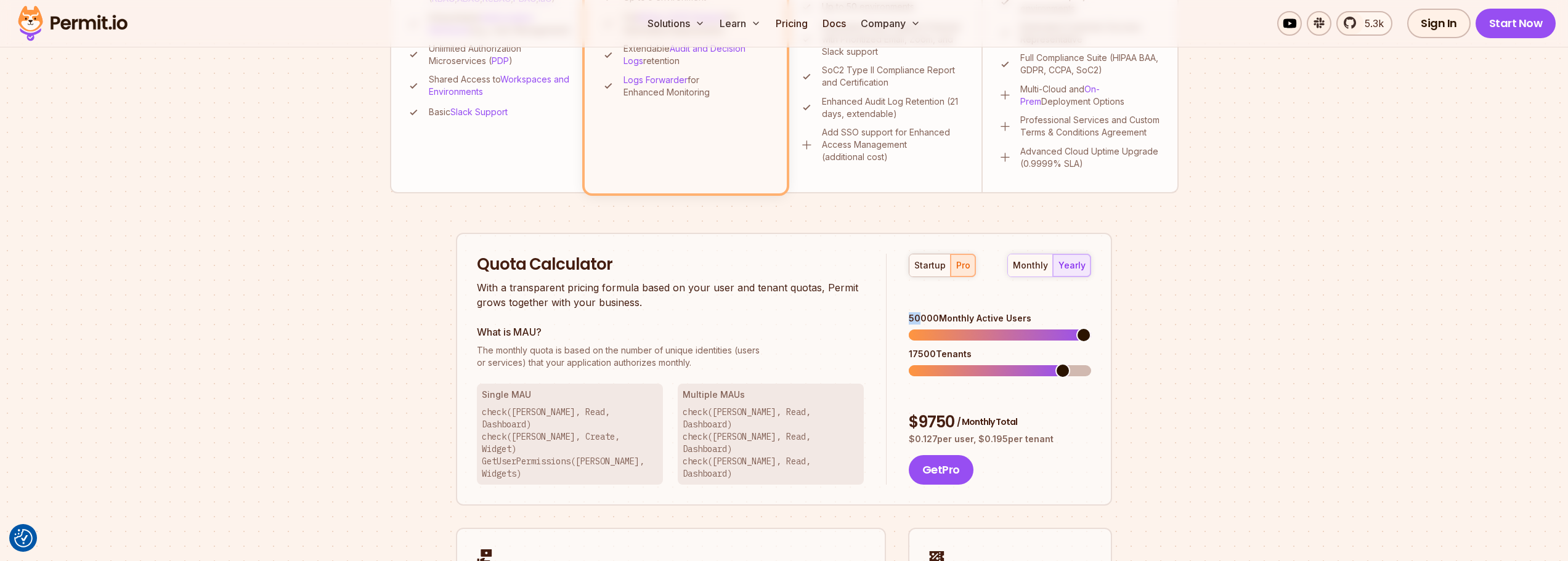
click at [909, 313] on div "50000 Monthly Active Users" at bounding box center [999, 318] width 182 height 12
click at [909, 364] on span at bounding box center [916, 371] width 15 height 15
click at [1052, 364] on span at bounding box center [1048, 371] width 15 height 15
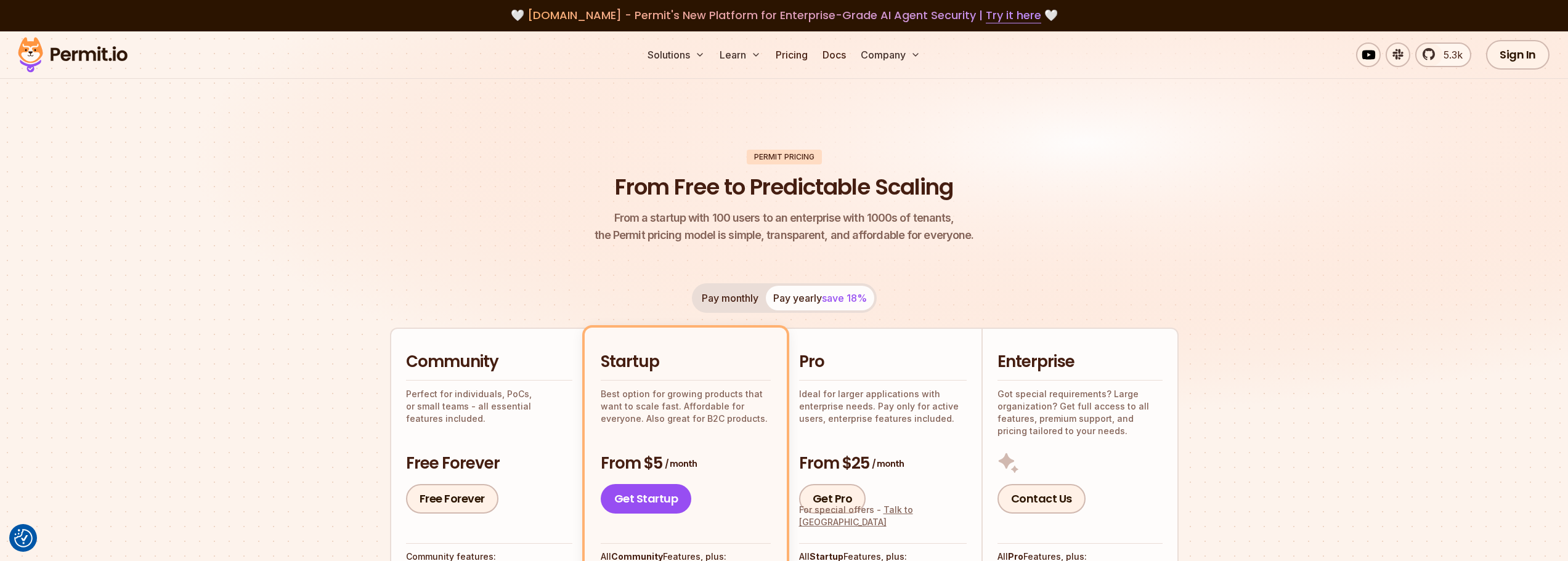
scroll to position [0, 0]
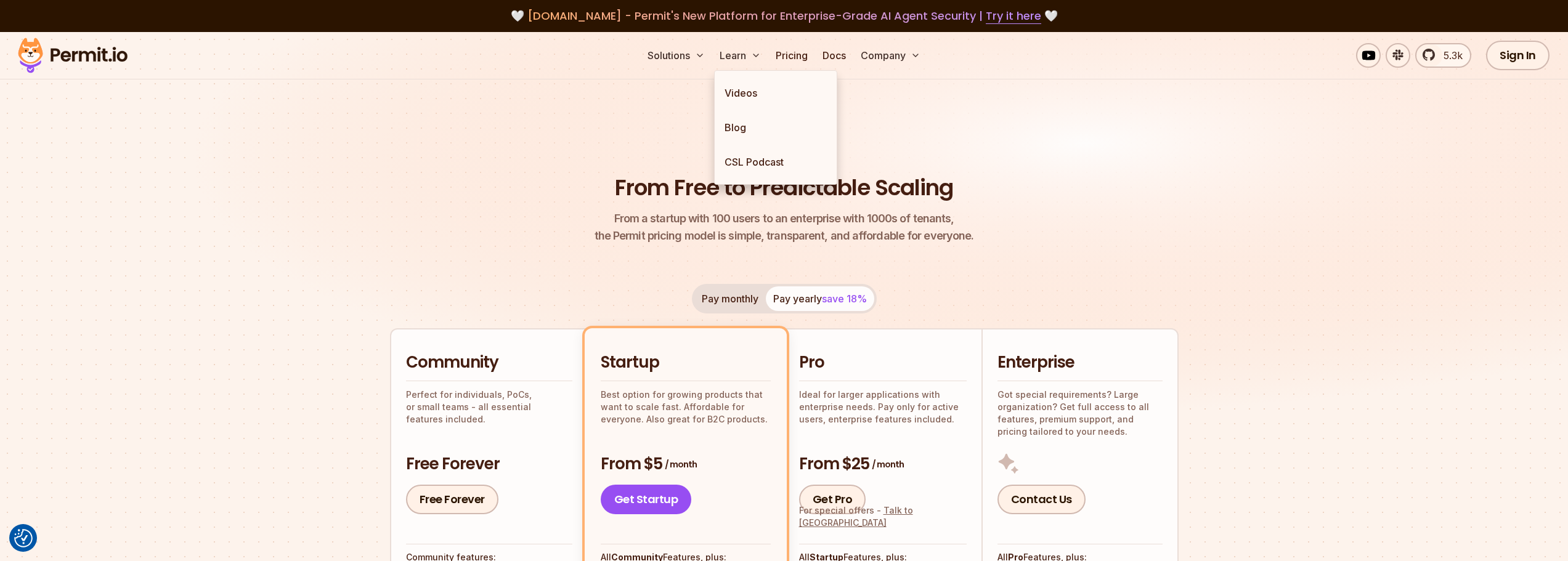
click at [1205, 151] on img at bounding box center [784, 240] width 1568 height 418
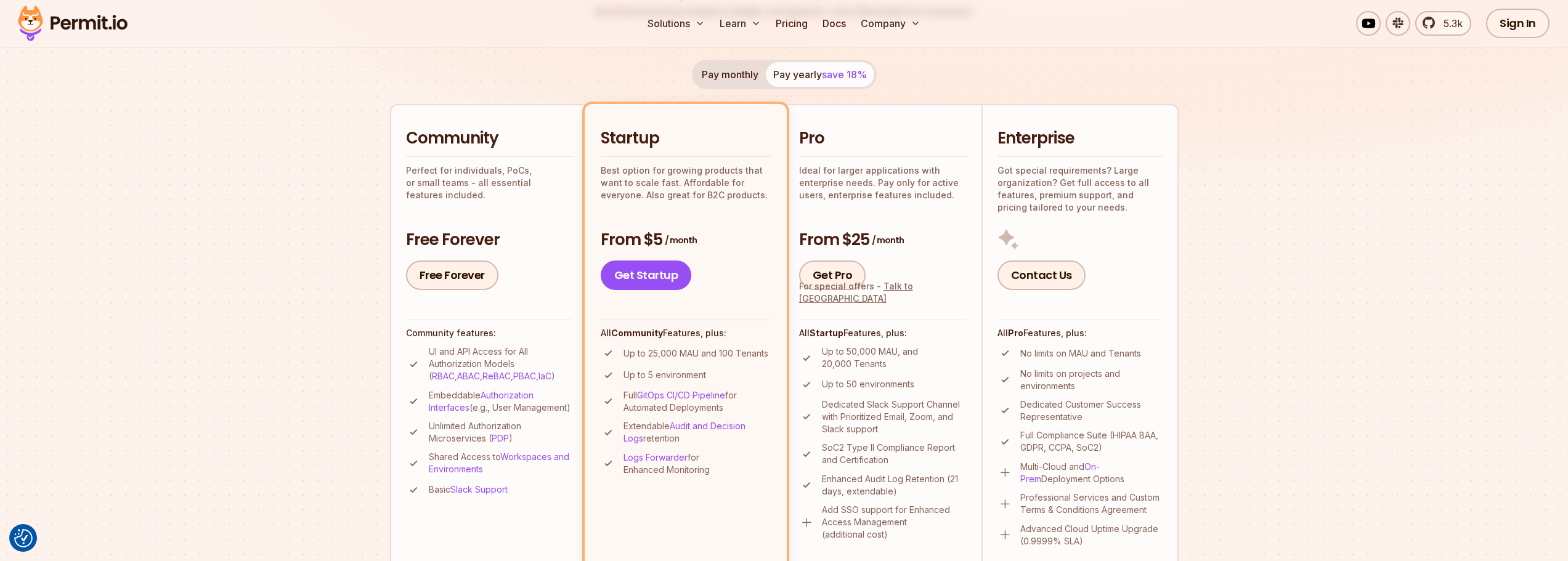
scroll to position [247, 0]
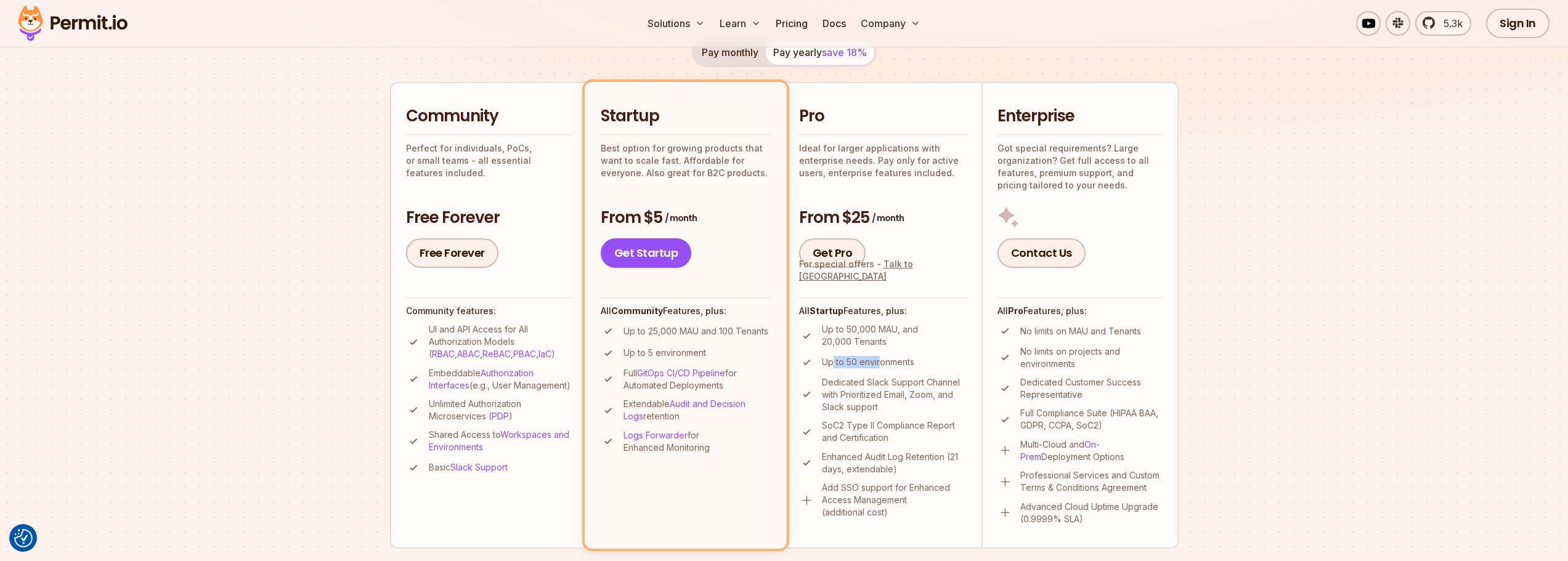
drag, startPoint x: 881, startPoint y: 360, endPoint x: 834, endPoint y: 359, distance: 47.0
click at [834, 359] on p "Up to 50 environments" at bounding box center [868, 362] width 92 height 12
click at [841, 359] on p "Up to 50 environments" at bounding box center [868, 362] width 92 height 12
drag, startPoint x: 842, startPoint y: 327, endPoint x: 895, endPoint y: 327, distance: 53.0
click at [895, 327] on p "Up to 50,000 MAU, and 20,000 Tenants" at bounding box center [894, 336] width 145 height 25
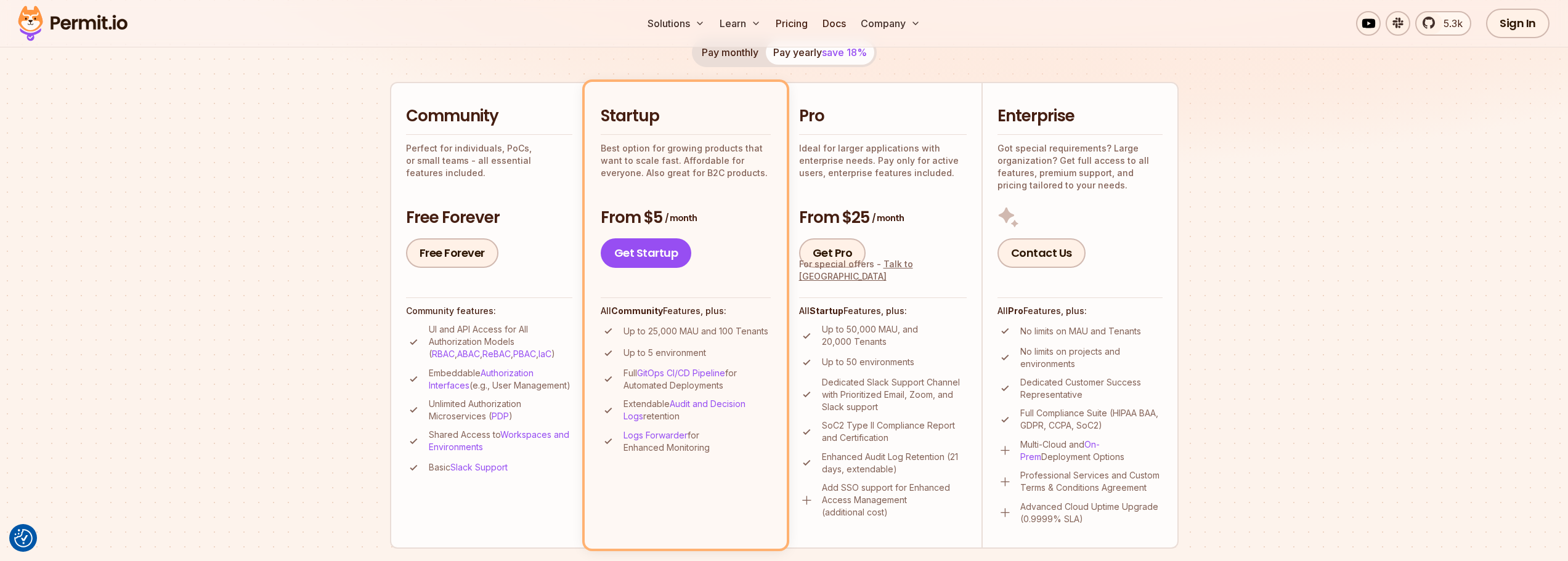
click at [861, 337] on p "Up to 50,000 MAU, and 20,000 Tenants" at bounding box center [894, 336] width 145 height 25
drag, startPoint x: 872, startPoint y: 345, endPoint x: 835, endPoint y: 345, distance: 37.0
click at [835, 345] on p "Up to 50,000 MAU, and 20,000 Tenants" at bounding box center [894, 336] width 145 height 25
click at [745, 336] on p "Up to 25,000 MAU and 100 Tenants" at bounding box center [696, 331] width 145 height 12
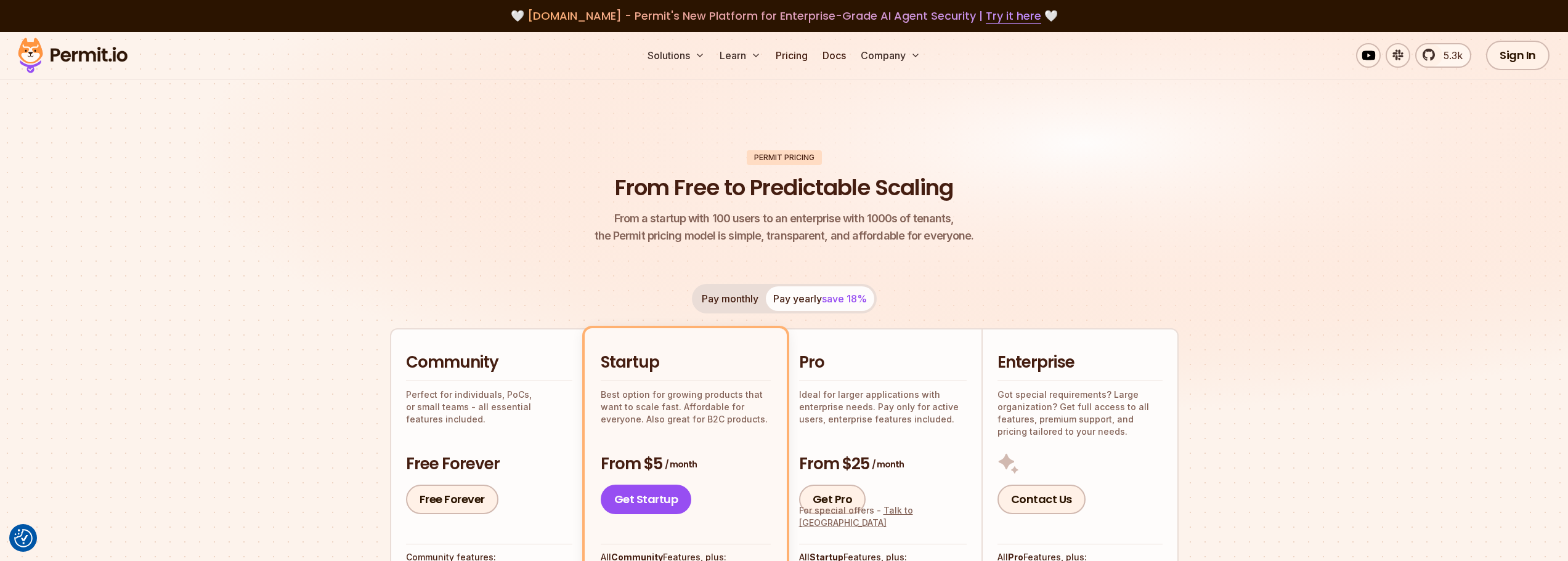
scroll to position [61, 0]
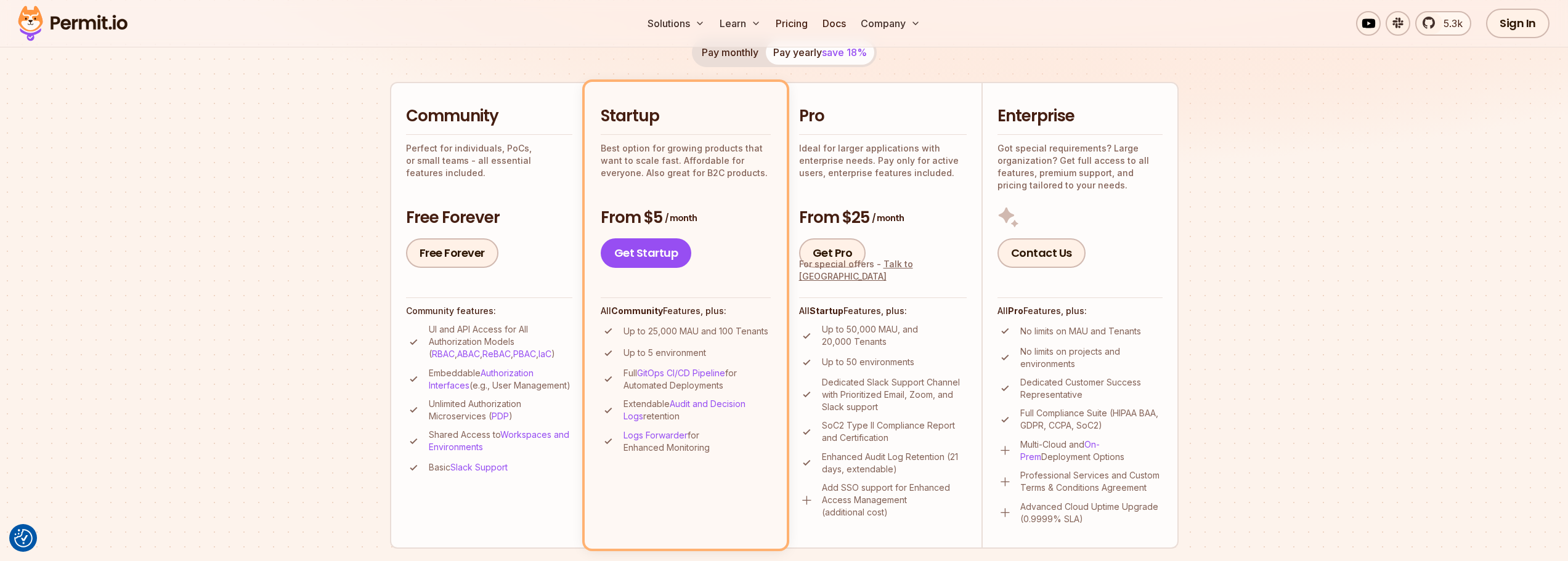
click at [881, 160] on p "Ideal for larger applications with enterprise needs. Pay only for active users,…" at bounding box center [882, 161] width 168 height 37
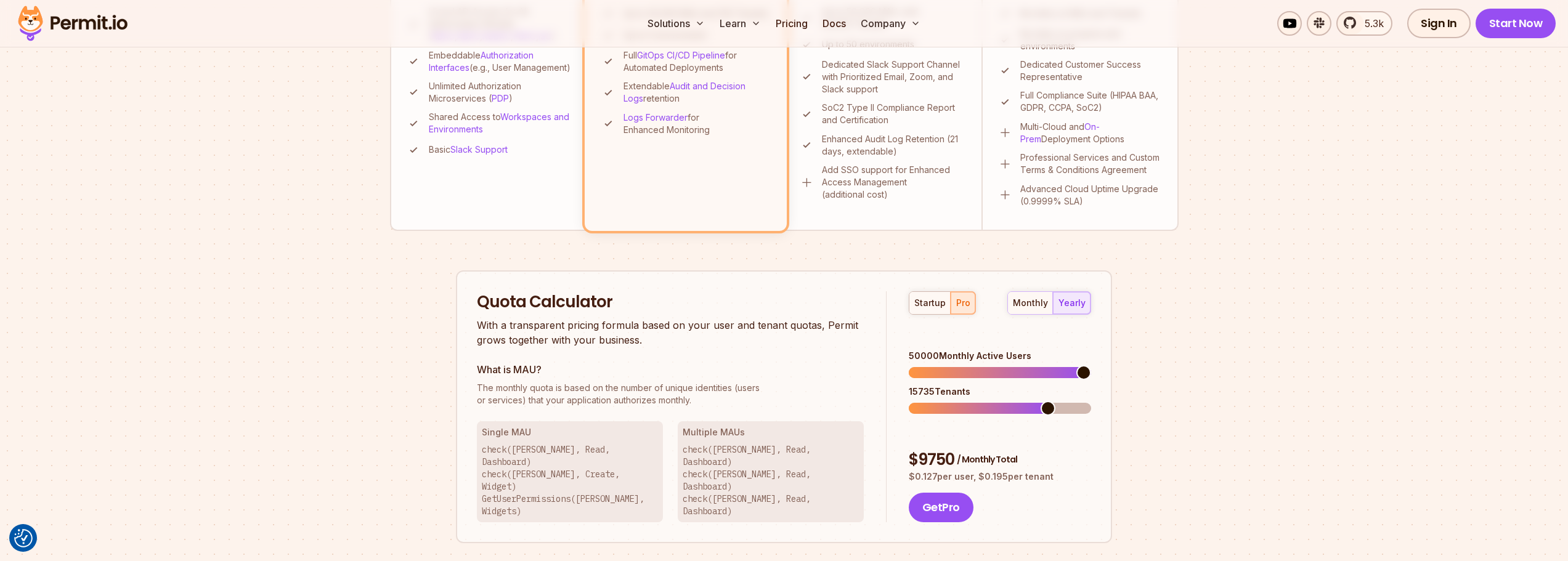
scroll to position [678, 0]
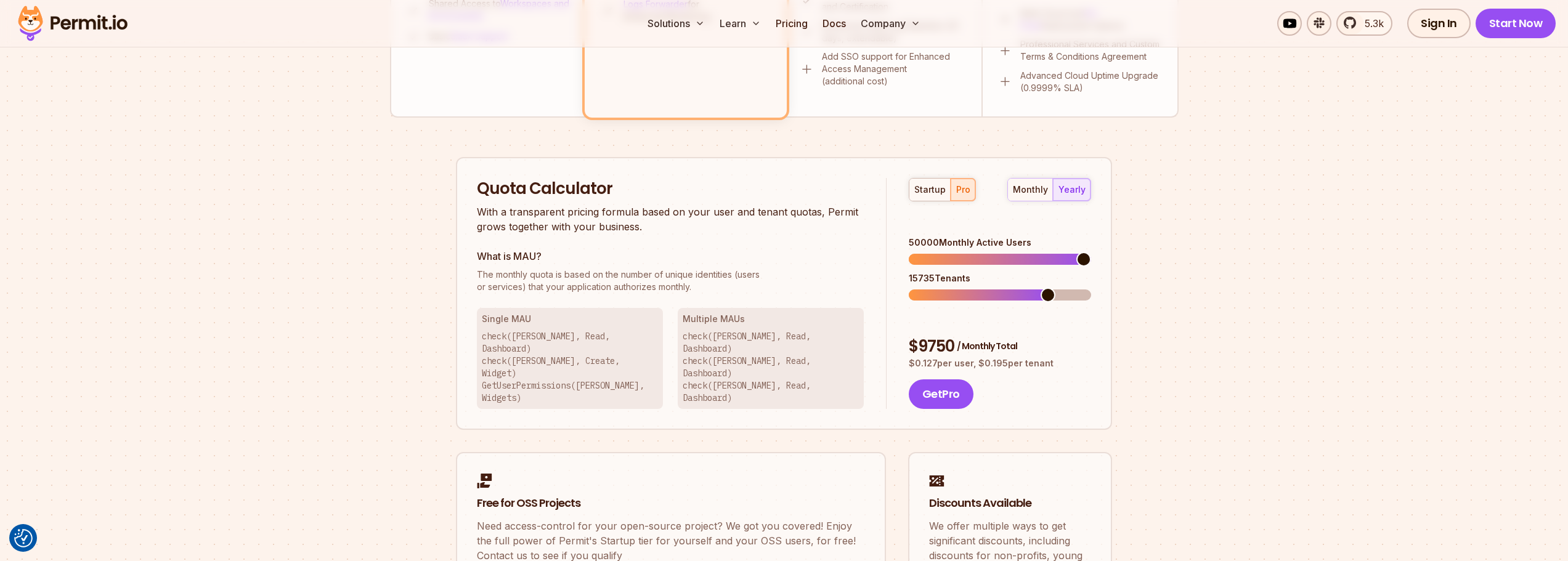
click at [963, 188] on div "startup pro" at bounding box center [942, 189] width 67 height 23
click at [1091, 252] on span at bounding box center [1084, 259] width 15 height 15
drag, startPoint x: 921, startPoint y: 224, endPoint x: 943, endPoint y: 224, distance: 22.0
click at [943, 236] on div "50000 Monthly Active Users" at bounding box center [999, 242] width 182 height 12
click at [909, 288] on span at bounding box center [916, 295] width 15 height 15
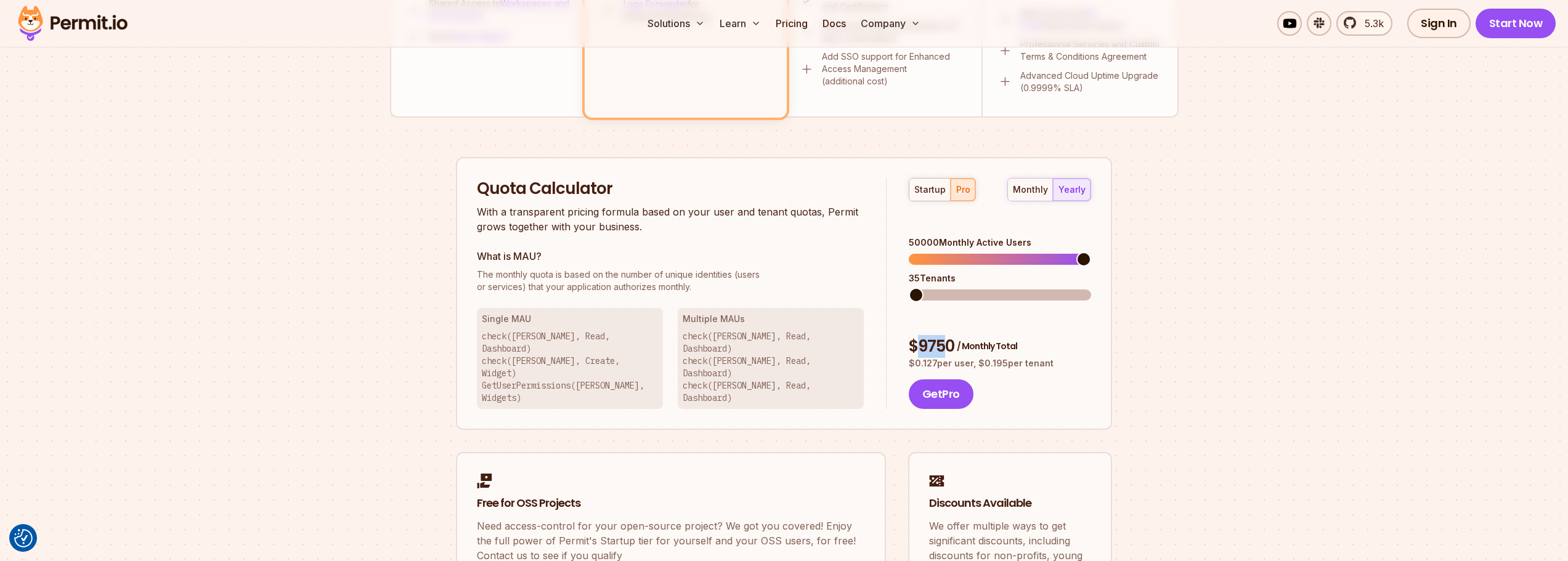
drag, startPoint x: 919, startPoint y: 308, endPoint x: 949, endPoint y: 308, distance: 30.0
click at [949, 336] on div "$ 9750 / Monthly Total" at bounding box center [999, 347] width 182 height 22
click at [1091, 307] on div "Quota Calculator With a transparent pricing formula based on your user and tena…" at bounding box center [784, 294] width 656 height 274
click at [909, 288] on span at bounding box center [916, 295] width 15 height 15
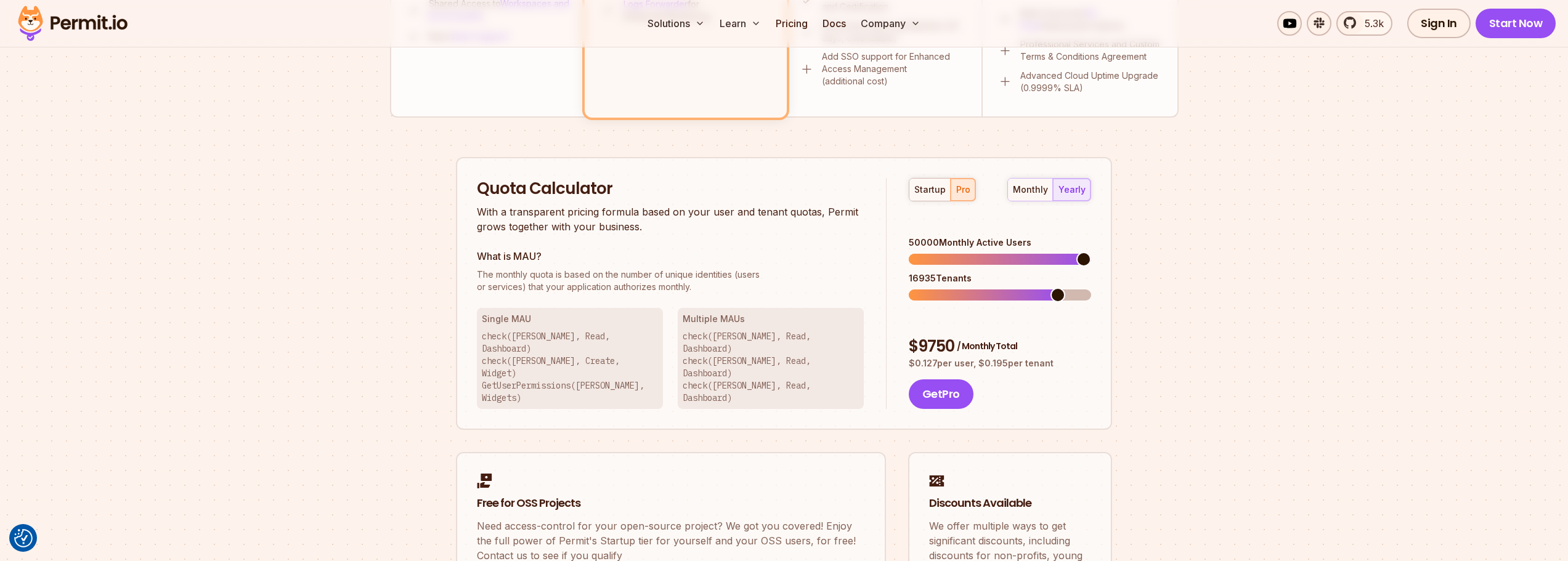
click at [1064, 288] on span at bounding box center [1057, 295] width 15 height 15
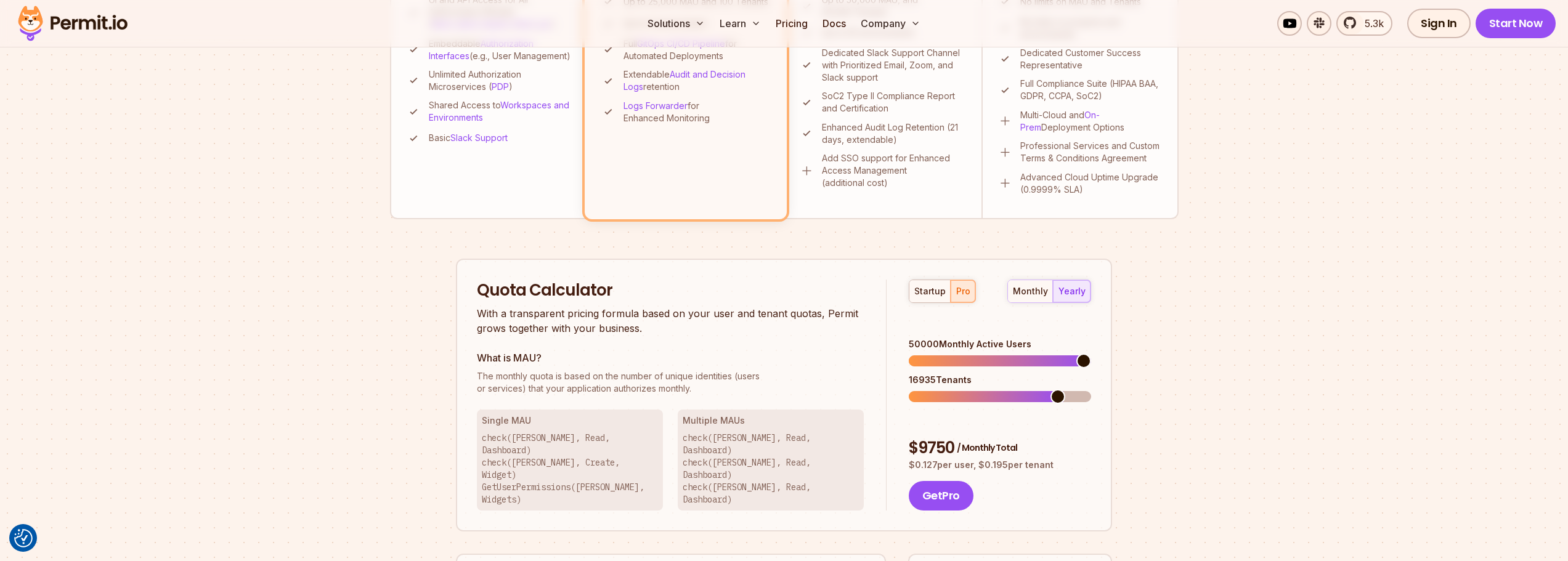
scroll to position [555, 0]
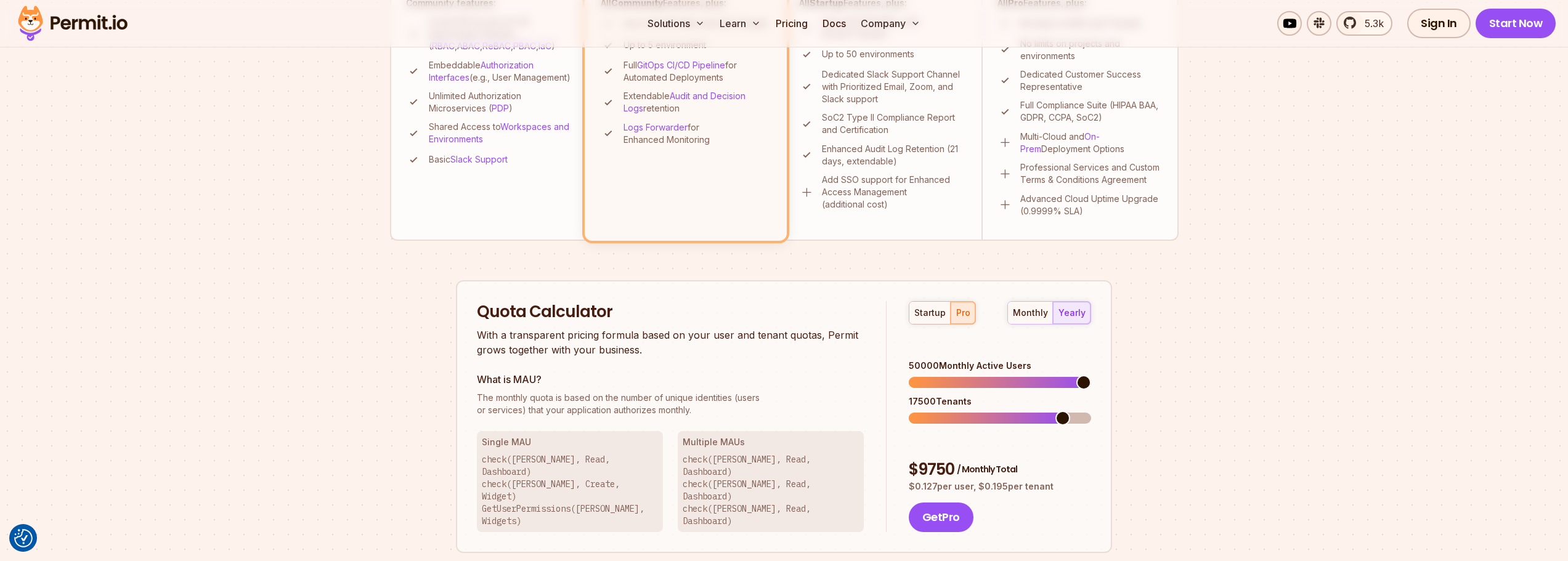
click at [1091, 376] on span at bounding box center [1084, 383] width 15 height 15
click at [1068, 411] on span at bounding box center [1062, 419] width 15 height 15
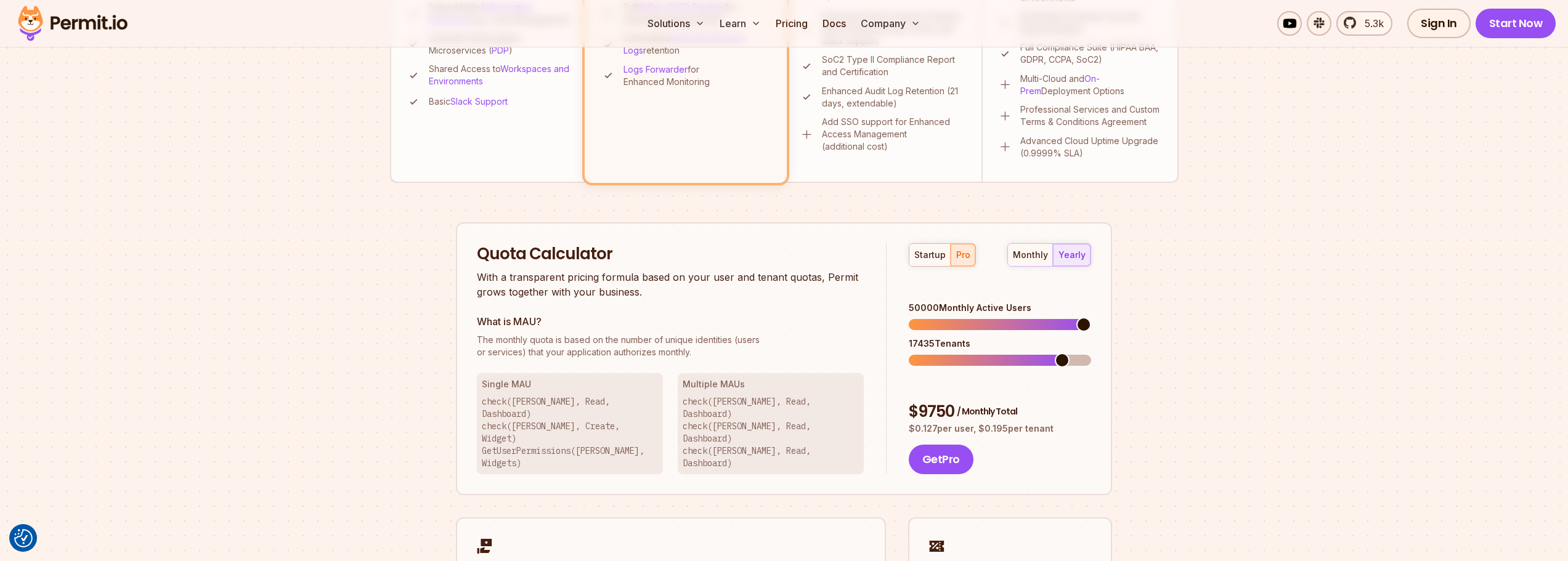
scroll to position [616, 0]
